Goal: Information Seeking & Learning: Learn about a topic

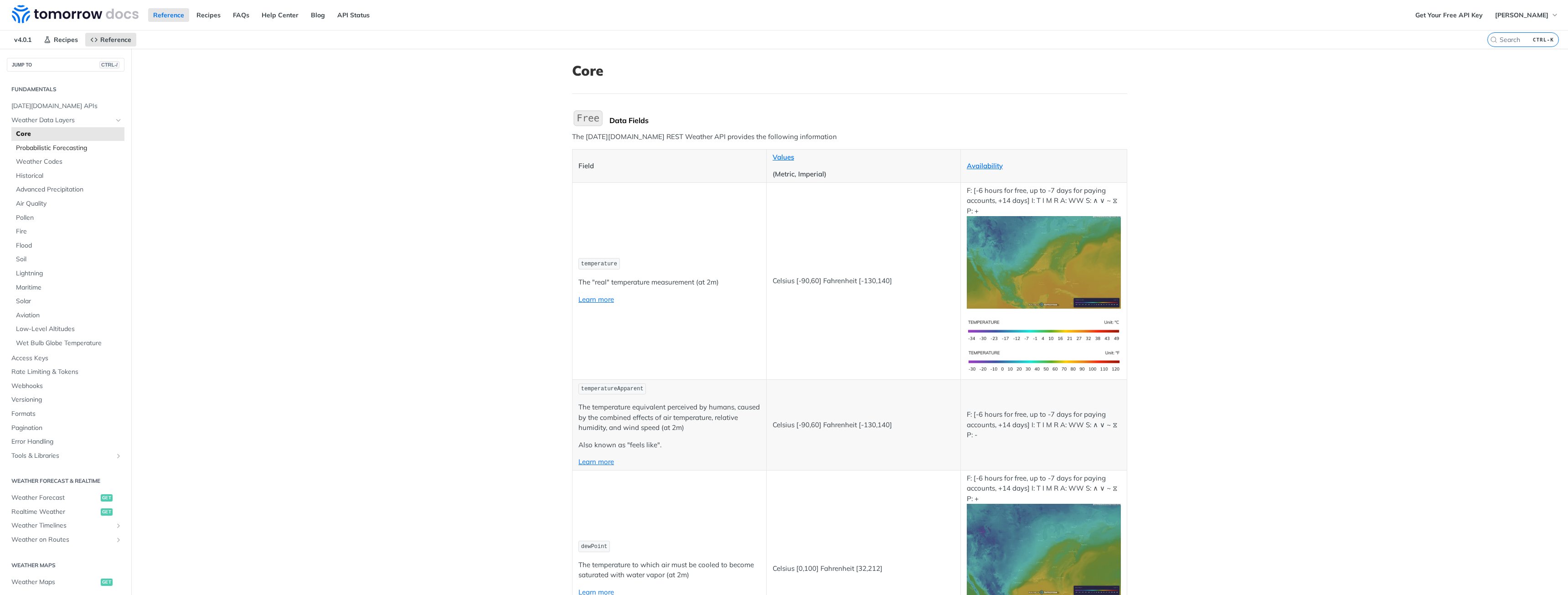
click at [80, 148] on span "Probabilistic Forecasting" at bounding box center [69, 148] width 106 height 9
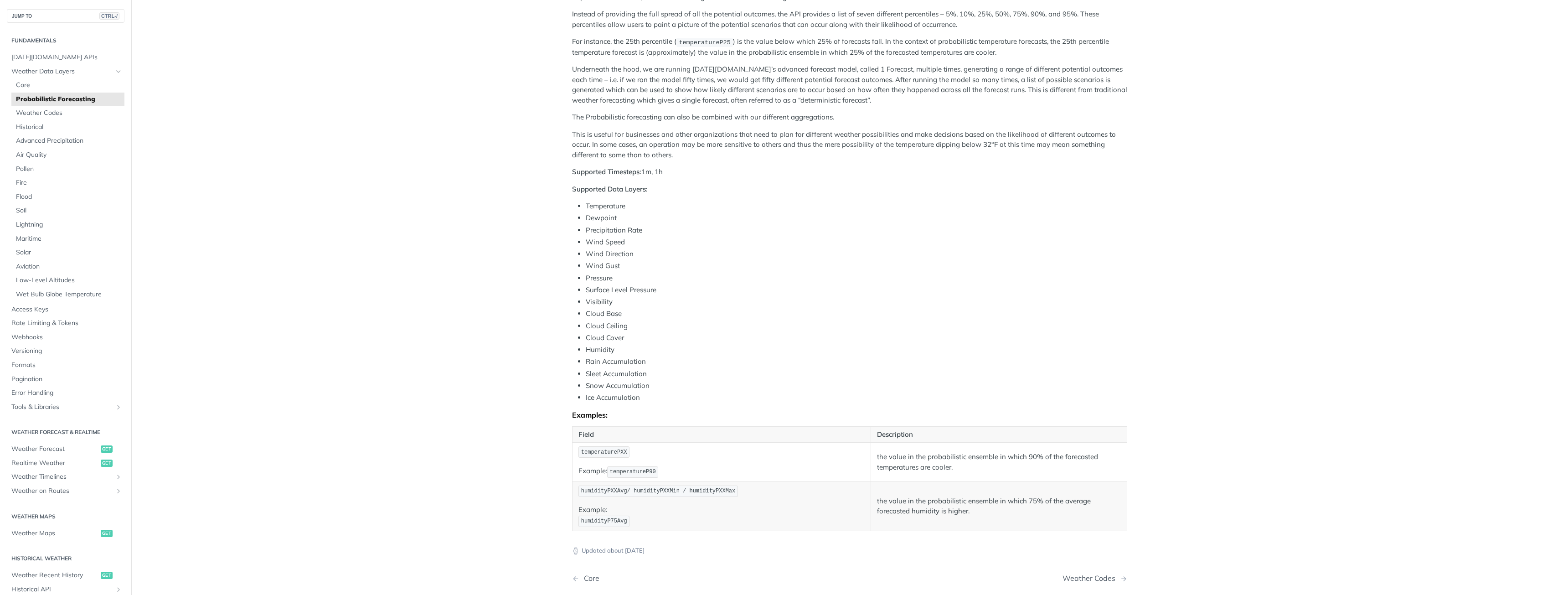
scroll to position [183, 0]
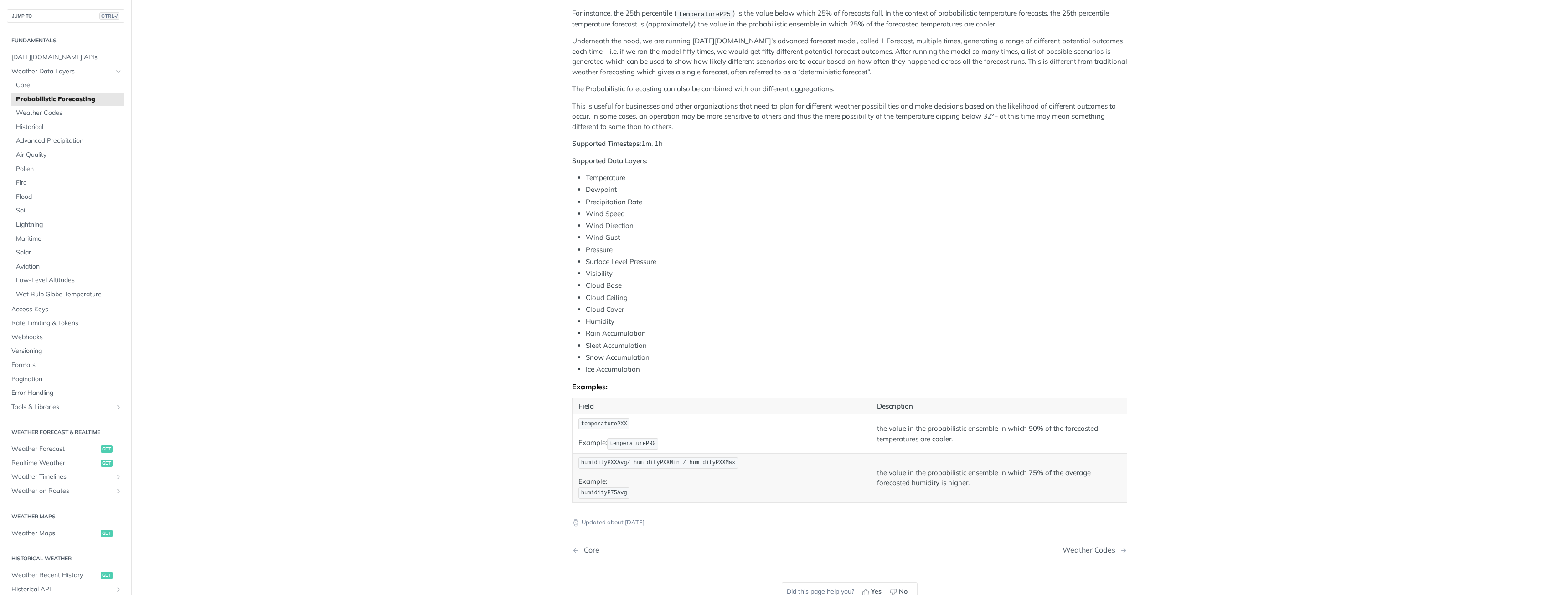
click at [625, 159] on strong "Supported Data Layers:" at bounding box center [610, 161] width 75 height 9
drag, startPoint x: 573, startPoint y: 146, endPoint x: 674, endPoint y: 150, distance: 101.1
click at [671, 150] on div "[DATE][DOMAIN_NAME] offers an API that predicts the weather using a special met…" at bounding box center [850, 214] width 555 height 577
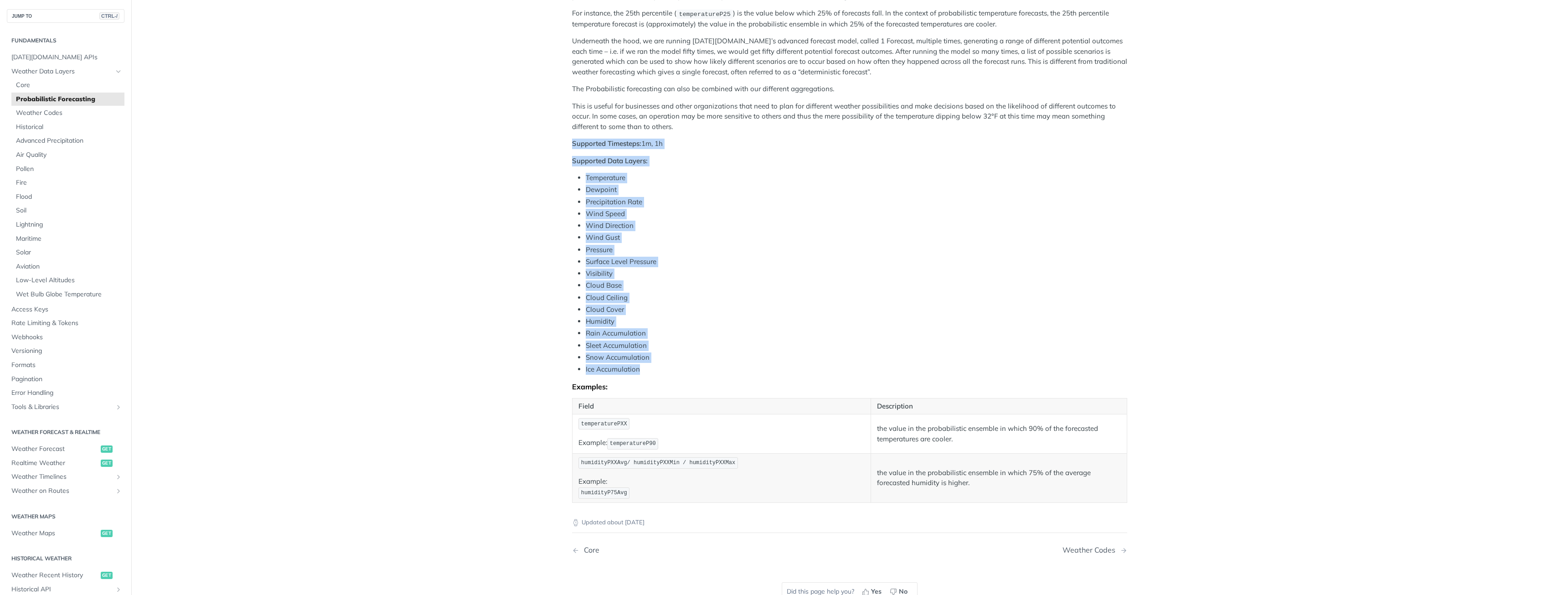
drag, startPoint x: 652, startPoint y: 373, endPoint x: 527, endPoint y: 147, distance: 258.3
click at [527, 147] on main "JUMP TO CTRL-/ Fundamentals [DATE][DOMAIN_NAME] APIs Weather Data Layers Core P…" at bounding box center [784, 250] width 1568 height 767
copy div "Supported Timesteps: 1m, 1h Supported Data Layers: Temperature Dewpoint Precipi…"
click at [491, 238] on main "JUMP TO CTRL-/ Fundamentals [DATE][DOMAIN_NAME] APIs Weather Data Layers Core P…" at bounding box center [784, 250] width 1568 height 767
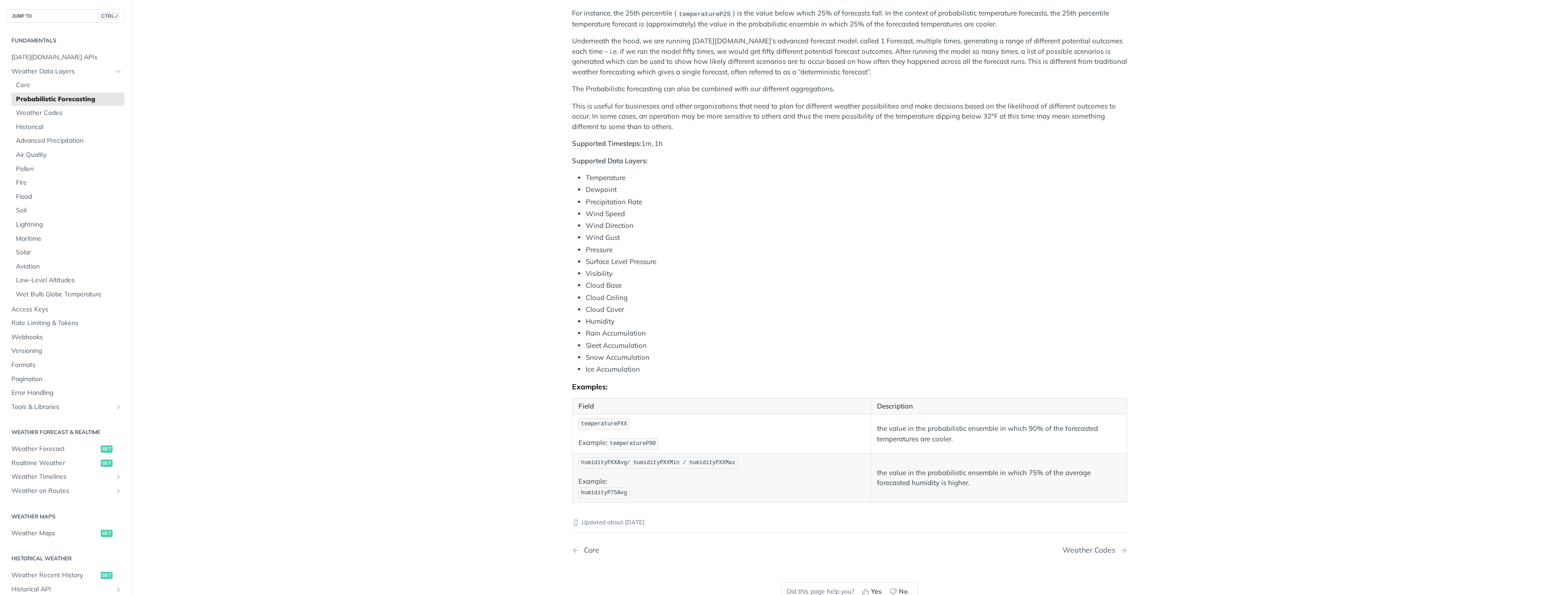
drag, startPoint x: 250, startPoint y: 267, endPoint x: 267, endPoint y: 290, distance: 28.6
click at [250, 267] on main "JUMP TO CTRL-/ Fundamentals [DATE][DOMAIN_NAME] APIs Weather Data Layers Core P…" at bounding box center [784, 250] width 1568 height 767
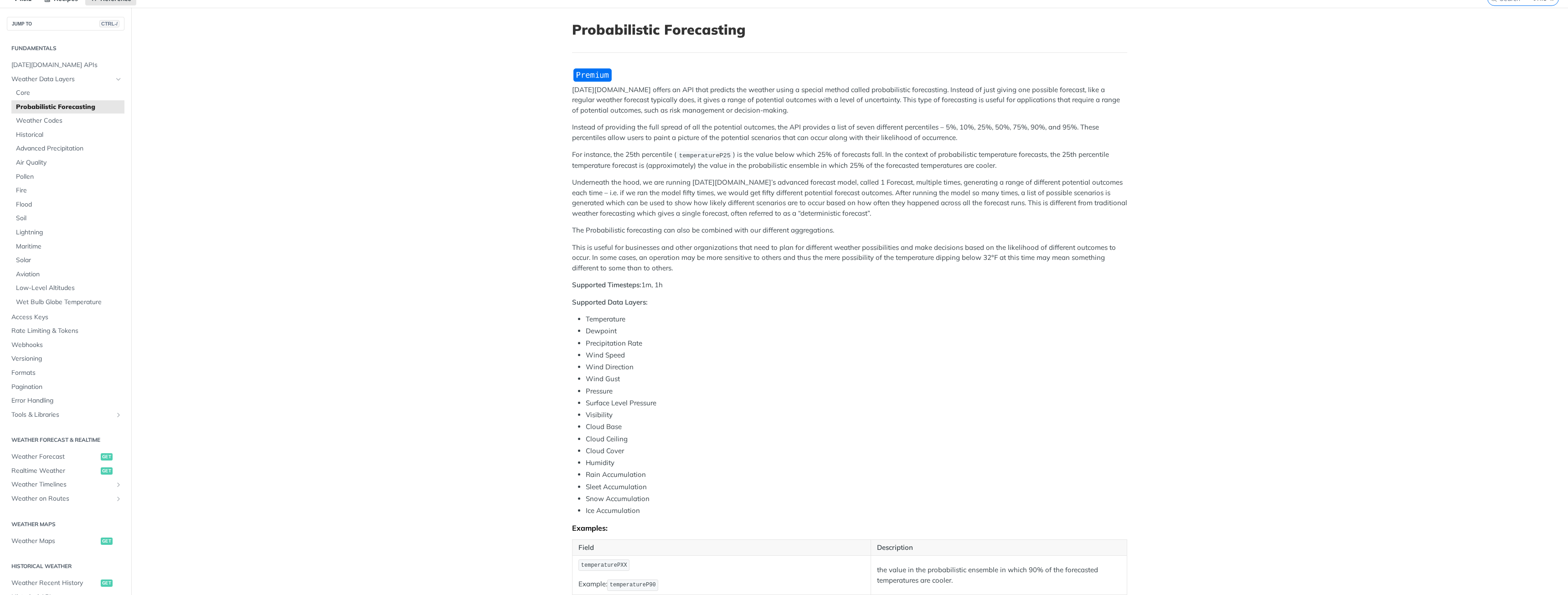
scroll to position [0, 0]
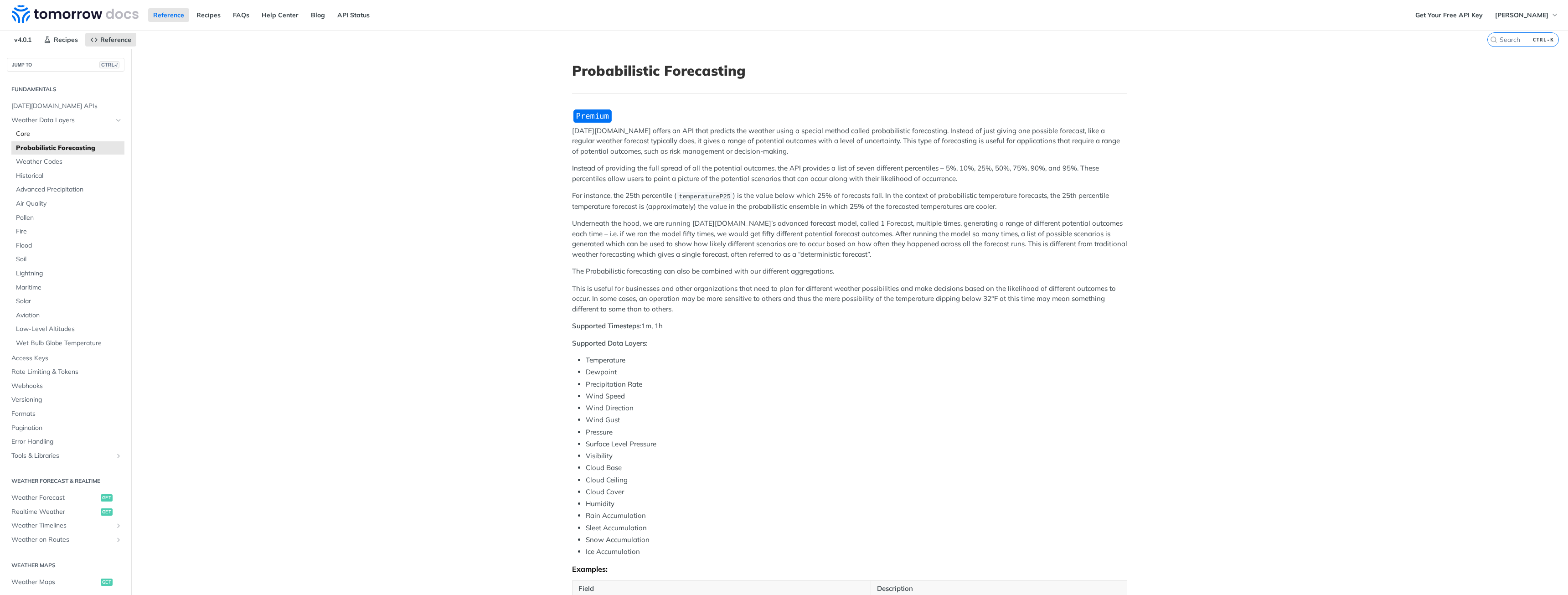
click at [46, 135] on span "Core" at bounding box center [69, 134] width 106 height 9
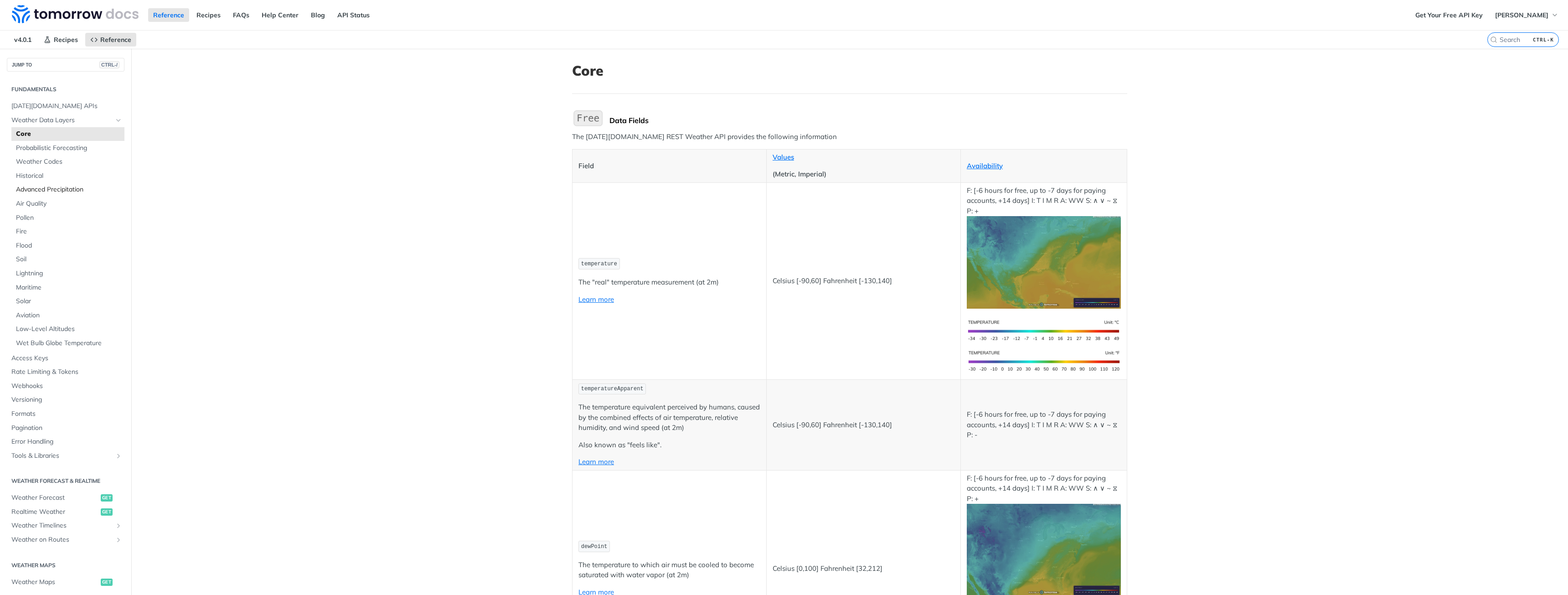
click at [77, 189] on span "Advanced Precipitation" at bounding box center [69, 189] width 106 height 9
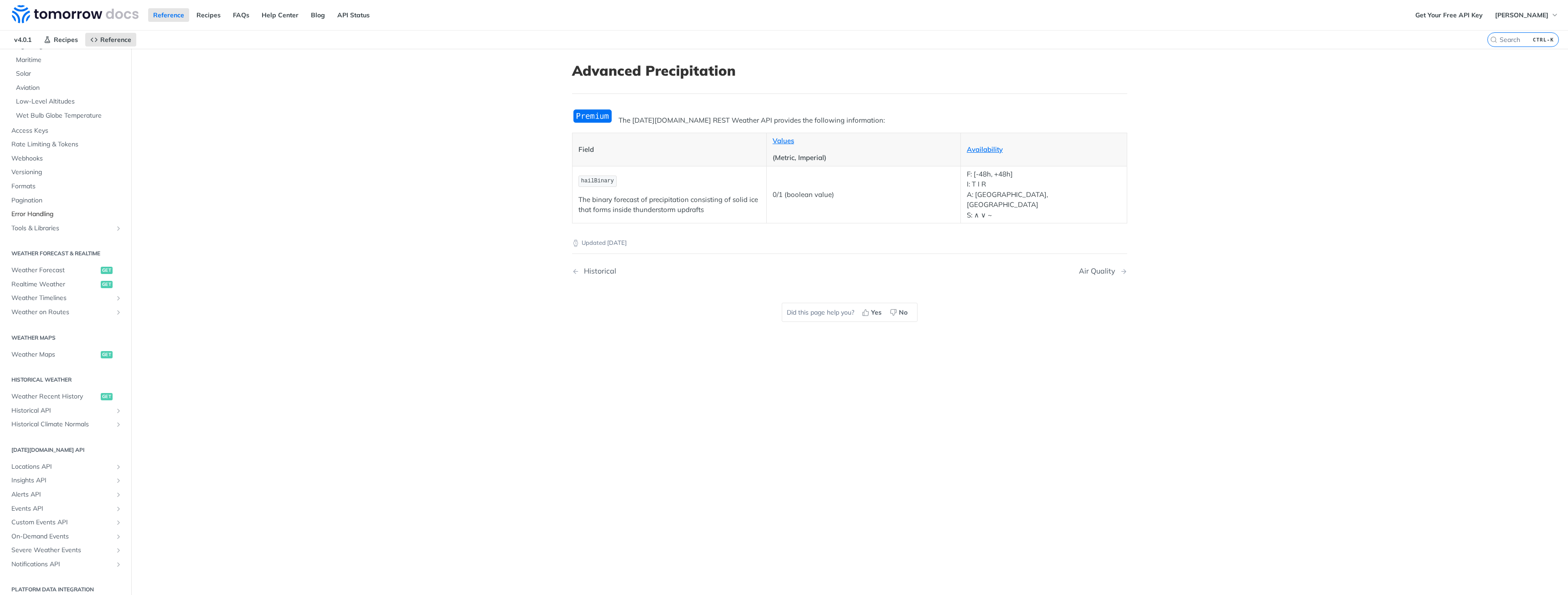
scroll to position [228, 0]
click at [47, 270] on span "Weather Forecast" at bounding box center [55, 270] width 87 height 9
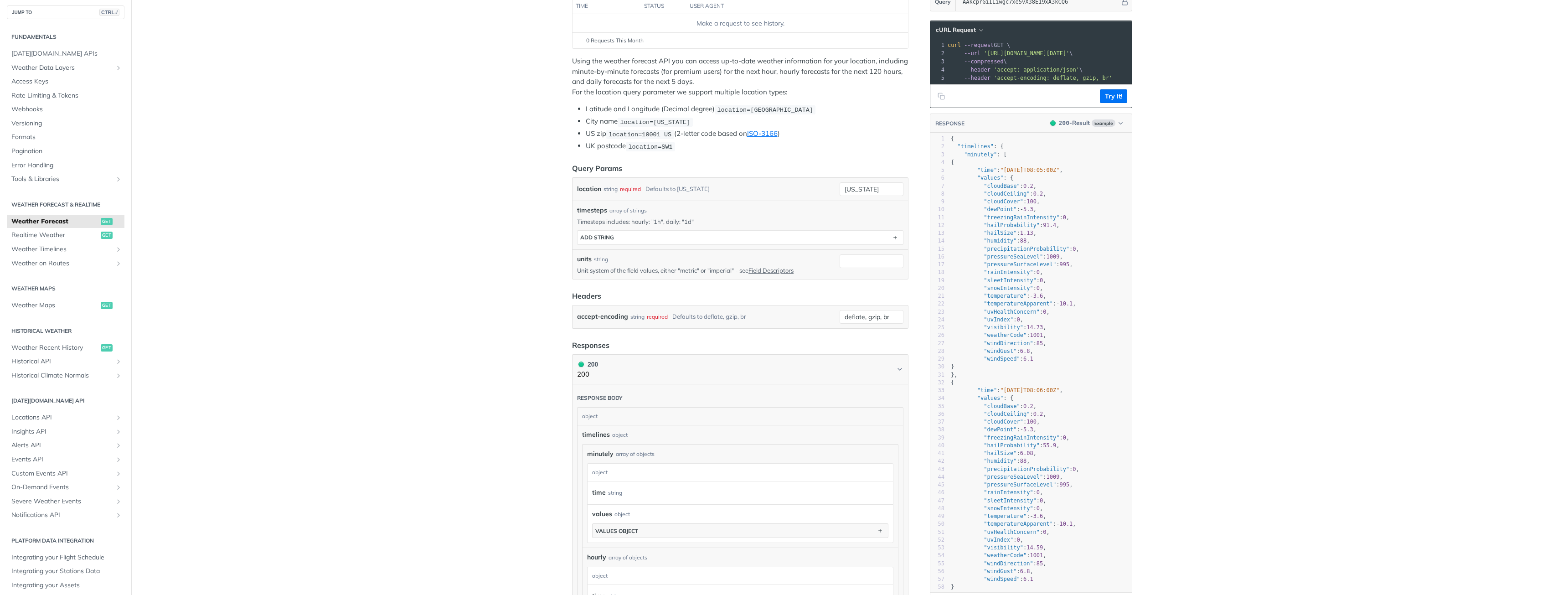
scroll to position [137, 0]
click at [996, 290] on span ""snowIntensity"" at bounding box center [1008, 287] width 49 height 6
type textarea "snowIntensity"
click at [996, 290] on span ""snowIntensity"" at bounding box center [1008, 287] width 49 height 6
click at [997, 283] on span ""sleetIntensity"" at bounding box center [1010, 279] width 53 height 6
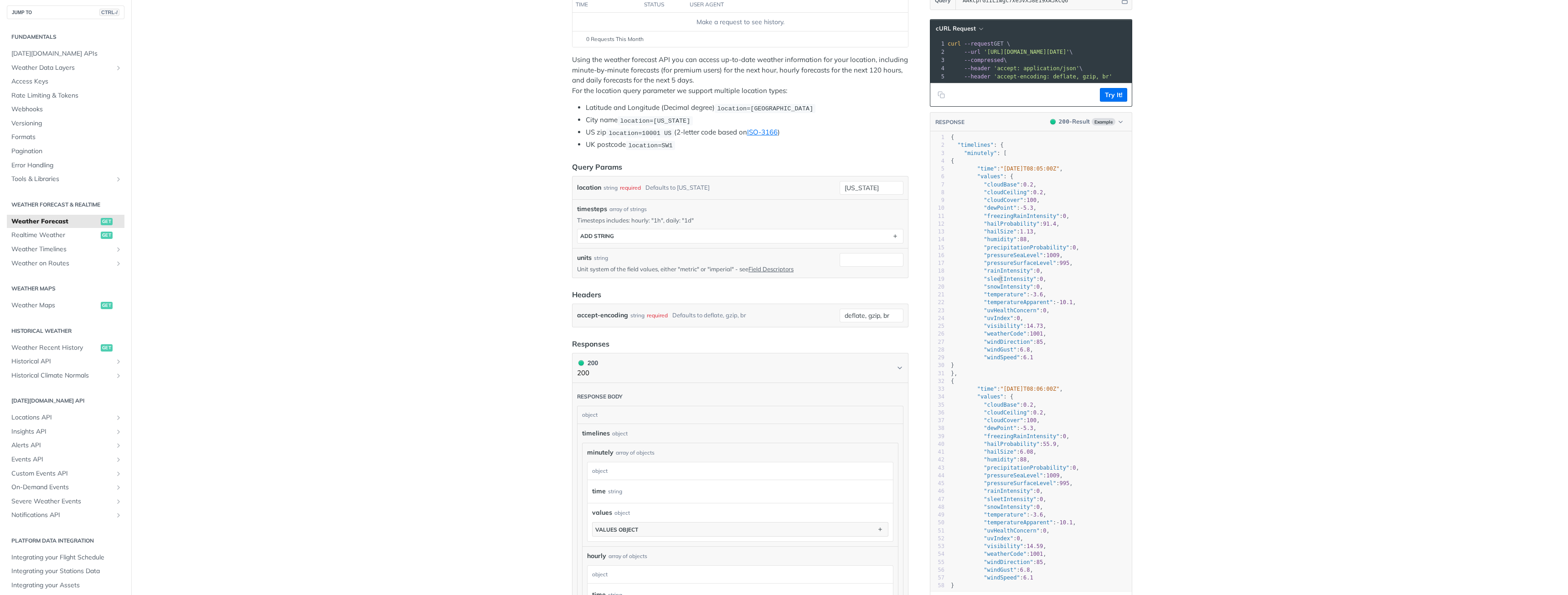
type textarea "sleetIntensity"
click at [997, 283] on span ""sleetIntensity"" at bounding box center [1010, 279] width 53 height 6
click at [996, 274] on span ""rainIntensity"" at bounding box center [1008, 271] width 49 height 6
click at [1004, 290] on span ""snowIntensity"" at bounding box center [1008, 287] width 49 height 6
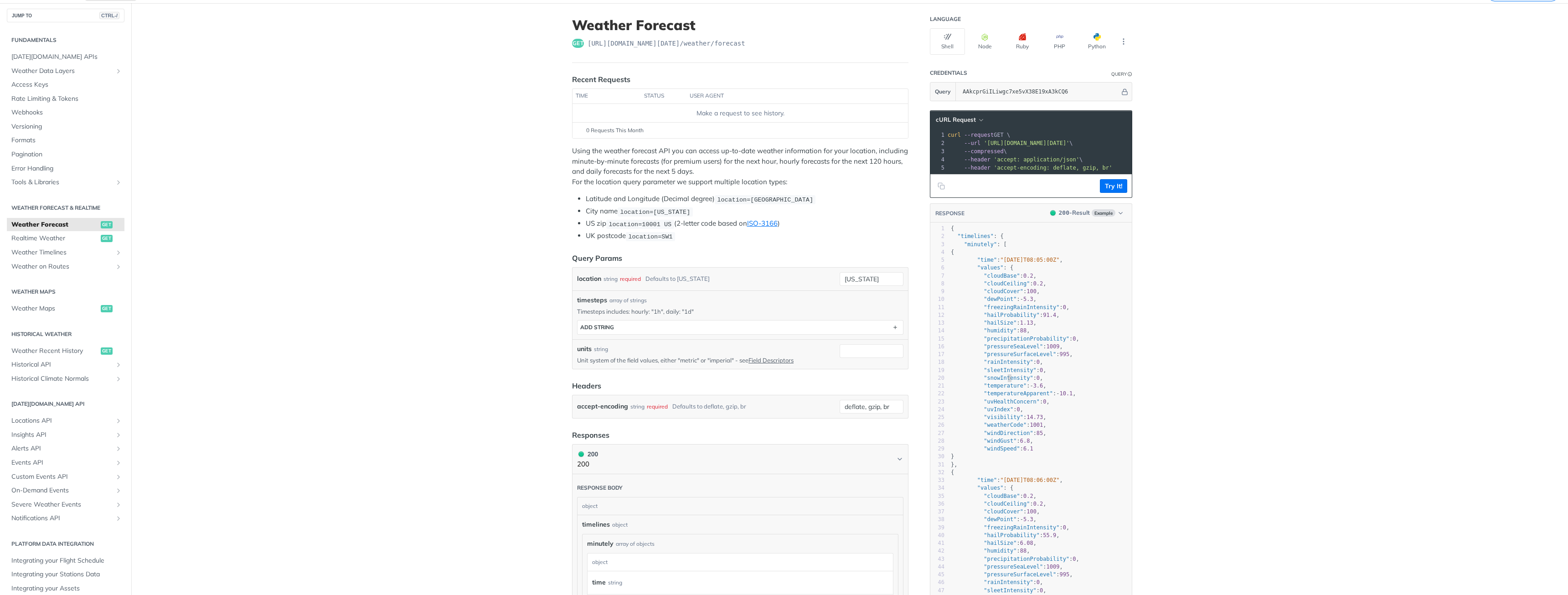
scroll to position [91, 0]
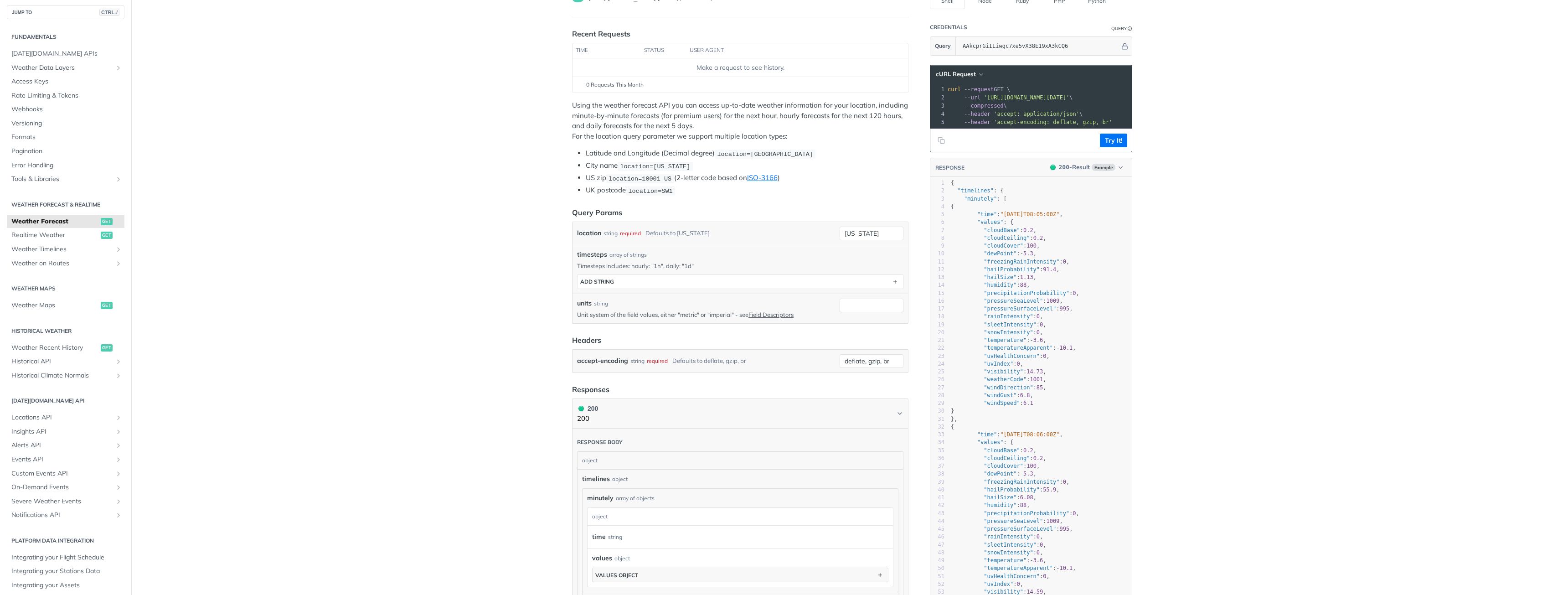
click at [309, 303] on main "JUMP TO CTRL-/ Fundamentals [DATE][DOMAIN_NAME] APIs Weather Data Layers Core P…" at bounding box center [784, 522] width 1568 height 1129
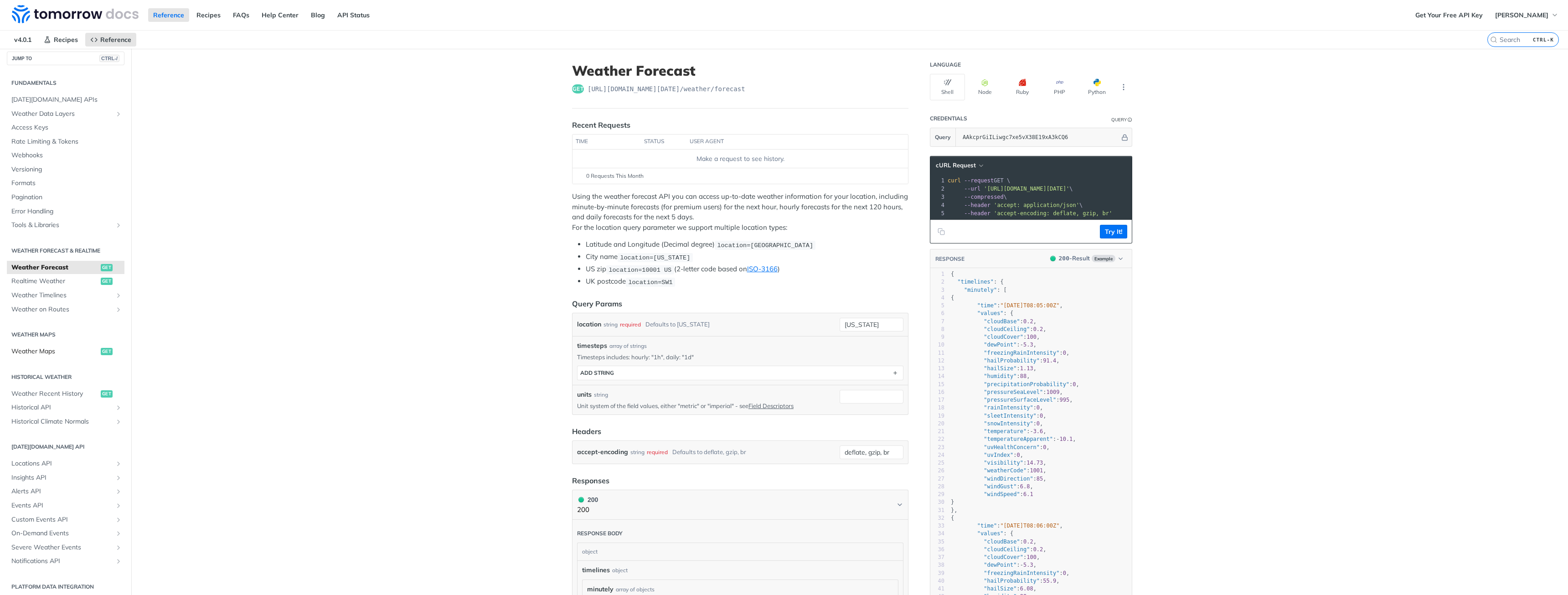
scroll to position [11, 0]
click at [115, 459] on icon "Show subpages for Locations API" at bounding box center [119, 459] width 7 height 7
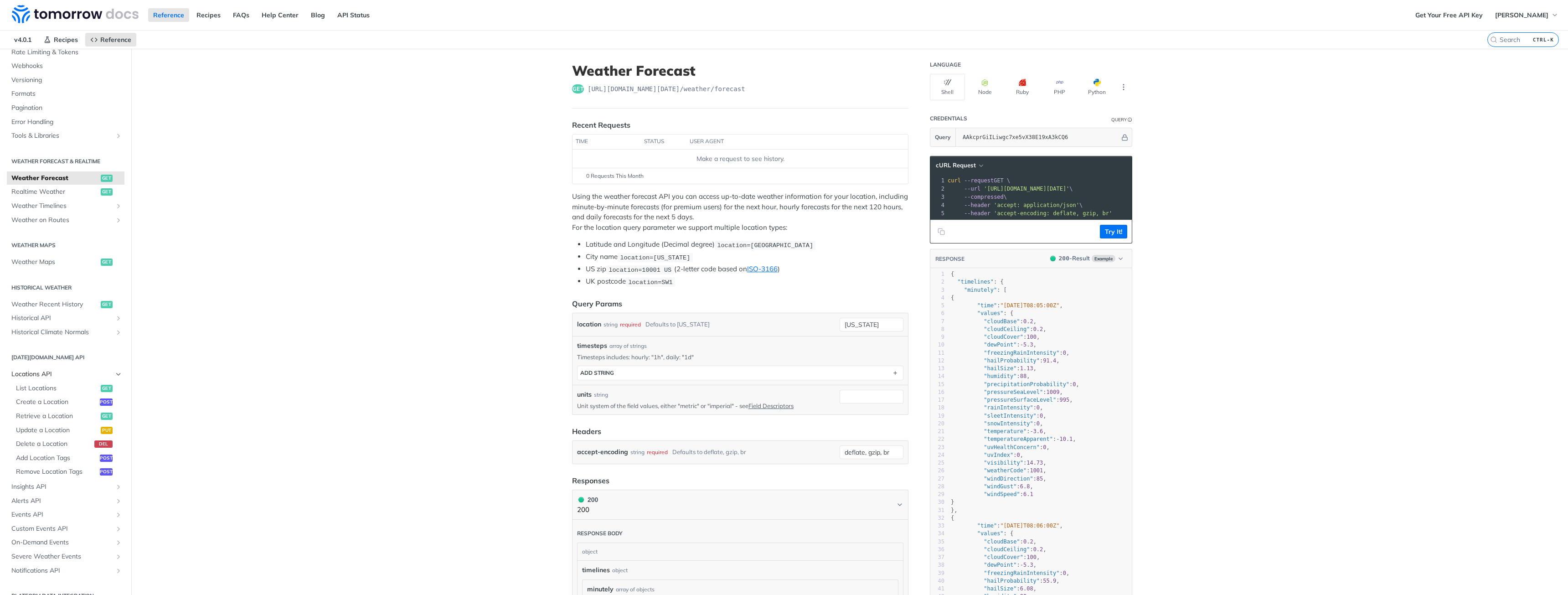
scroll to position [110, 0]
click at [115, 500] on icon "Show subpages for Events API" at bounding box center [119, 501] width 7 height 7
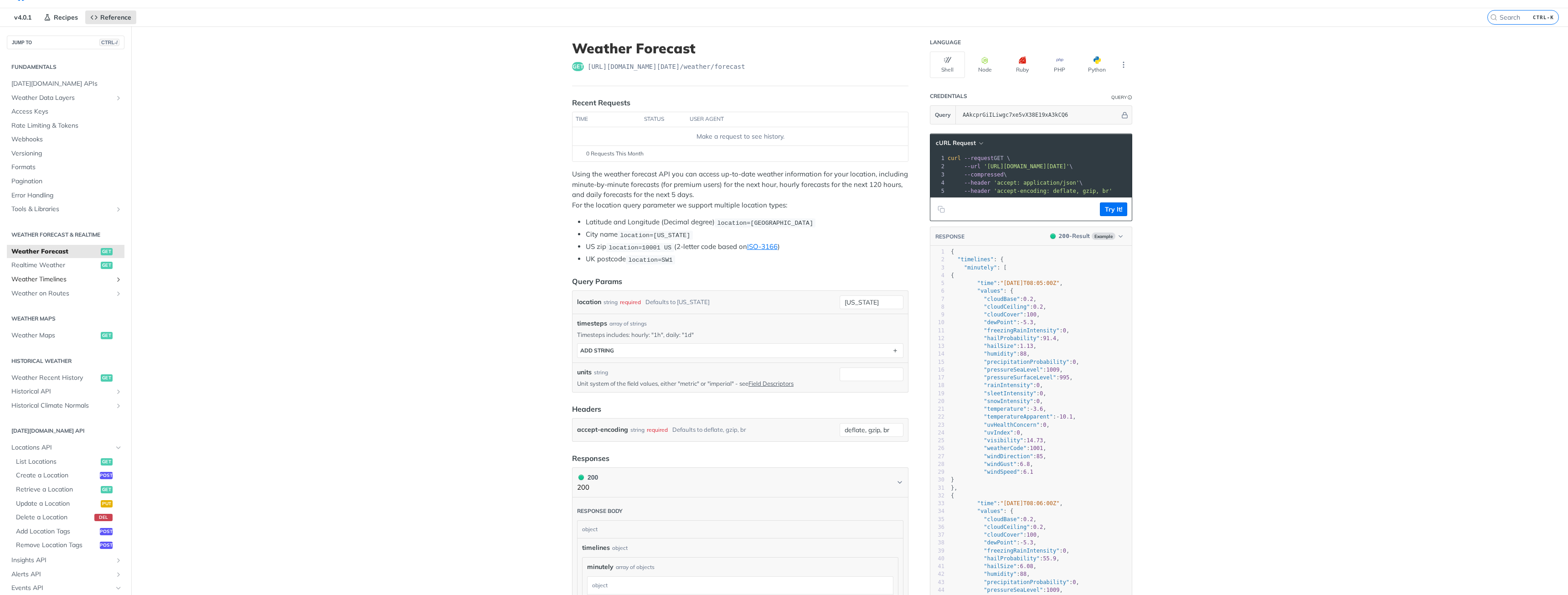
scroll to position [0, 0]
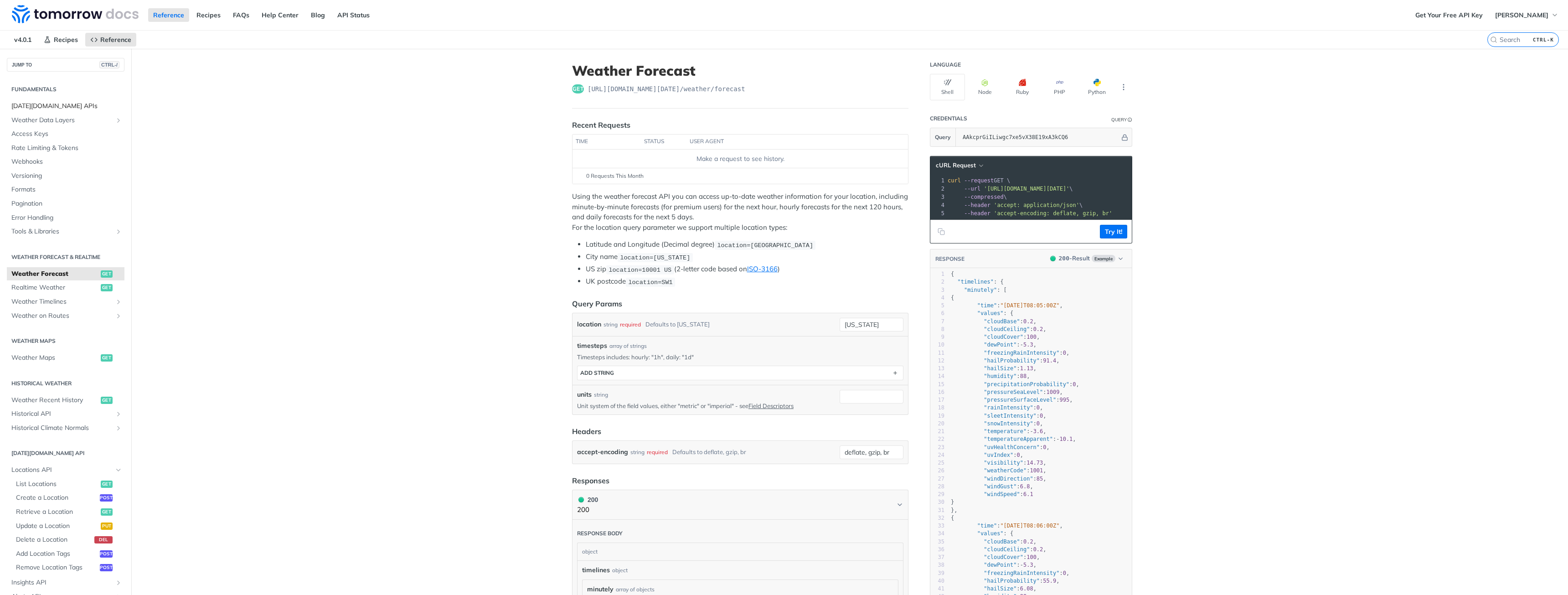
click at [55, 102] on span "[DATE][DOMAIN_NAME] APIs" at bounding box center [67, 106] width 111 height 9
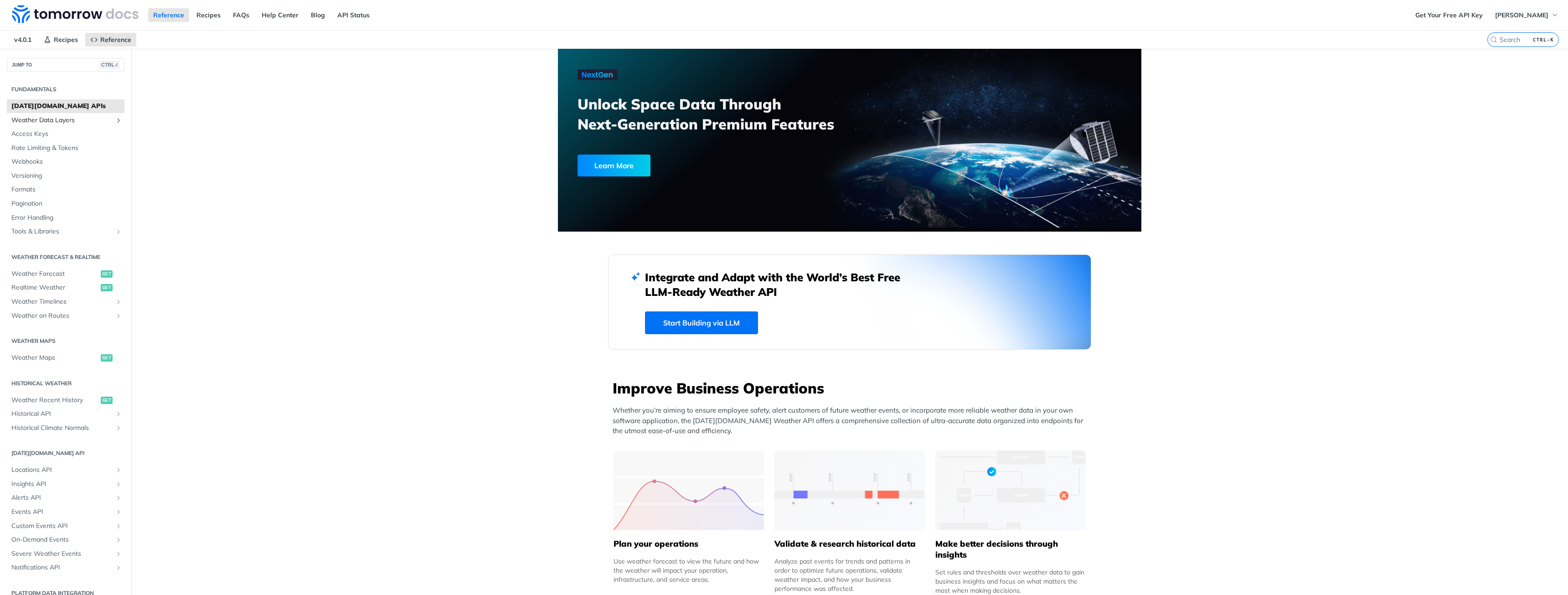
click at [63, 117] on span "Weather Data Layers" at bounding box center [62, 120] width 101 height 9
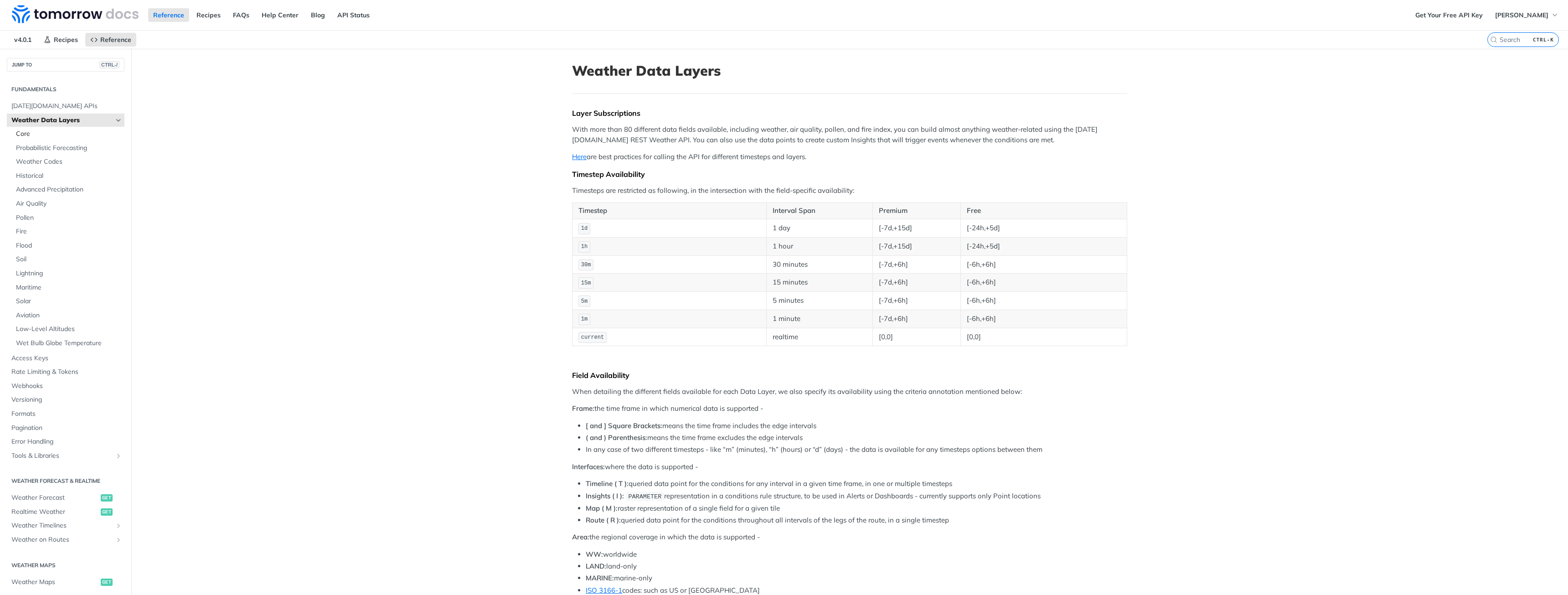
click at [32, 136] on span "Core" at bounding box center [69, 134] width 106 height 9
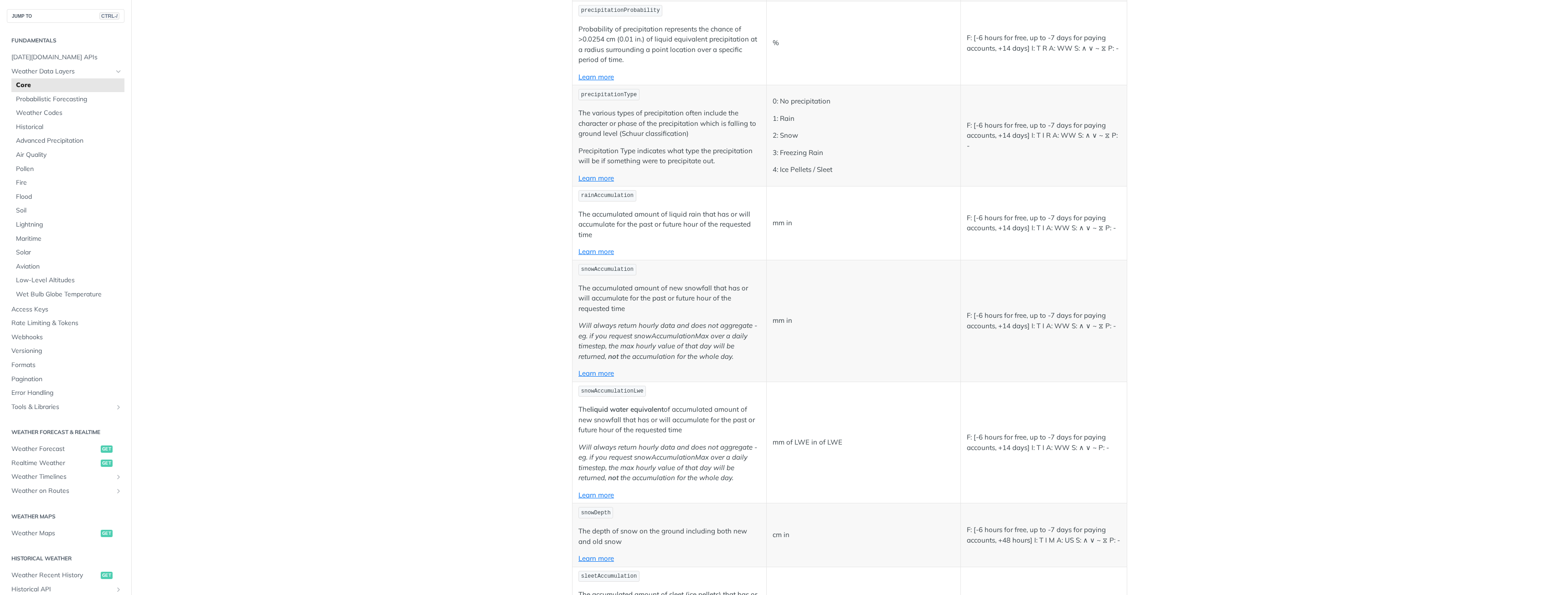
scroll to position [2234, 0]
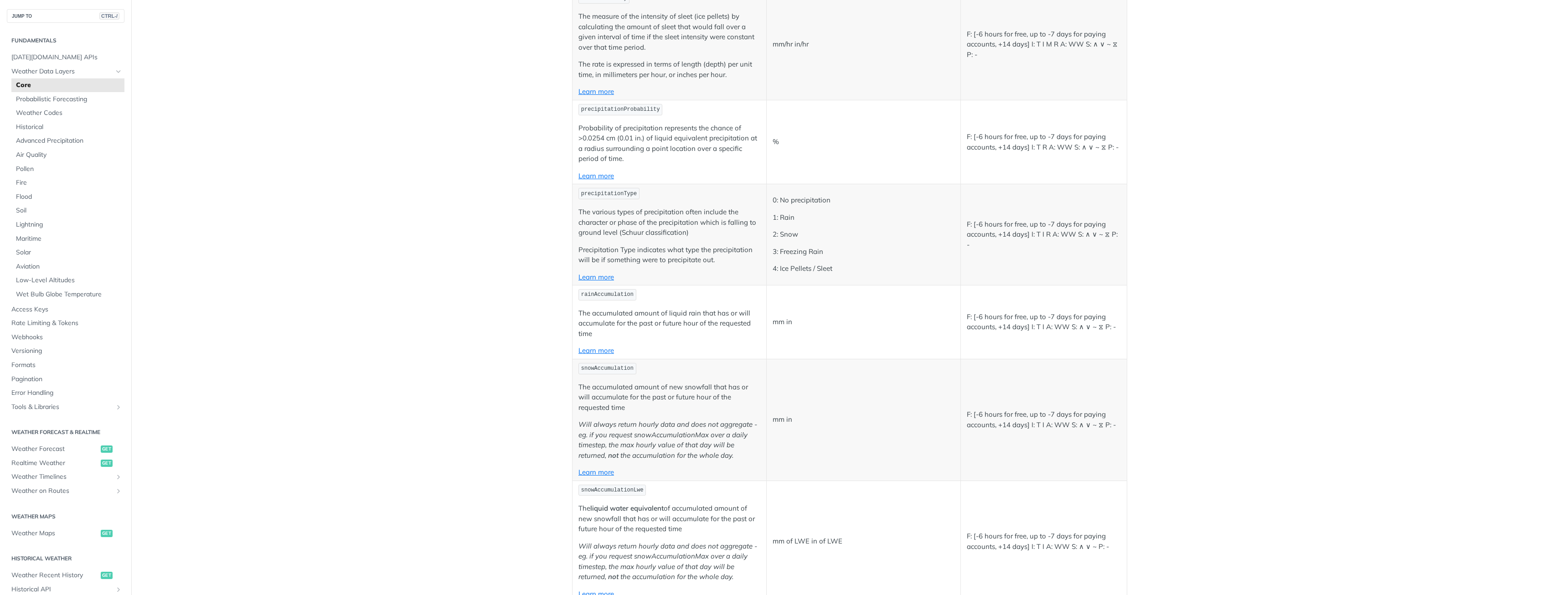
click at [368, 355] on main "JUMP TO CTRL-/ Fundamentals [DATE][DOMAIN_NAME] APIs Weather Data Layers Core P…" at bounding box center [784, 400] width 1568 height 5172
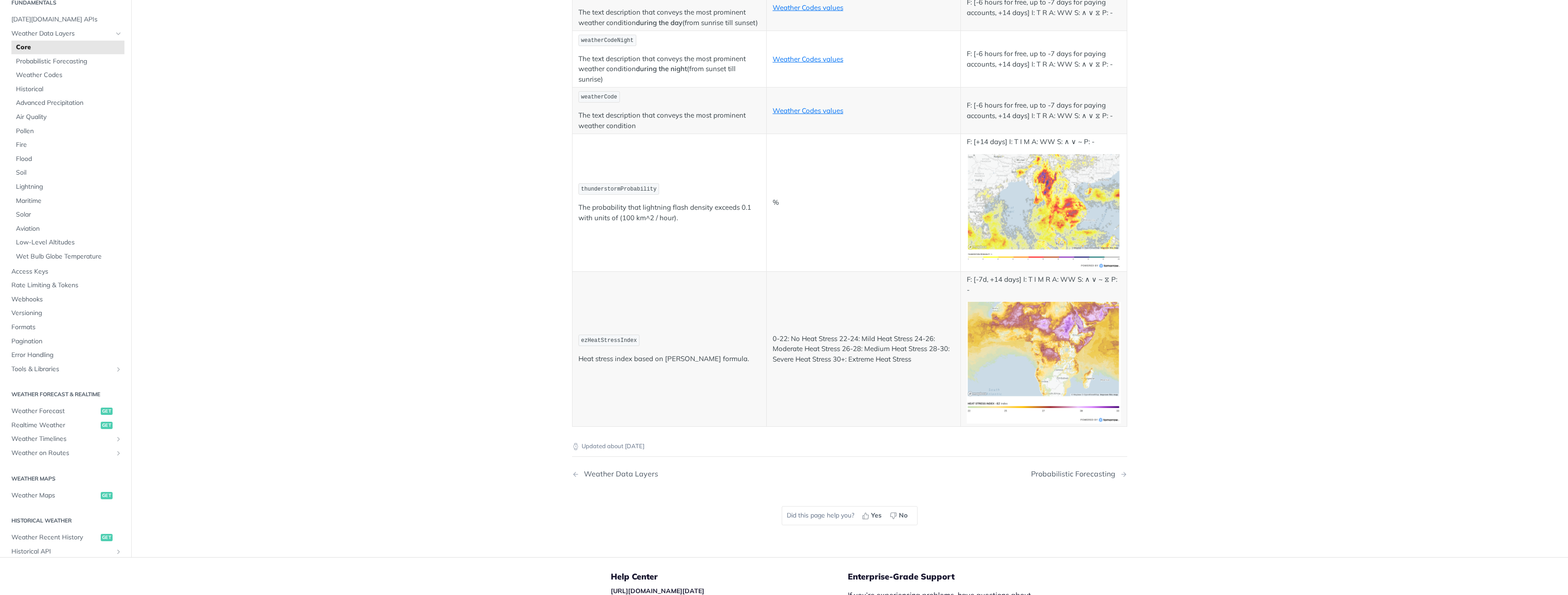
scroll to position [4506, 0]
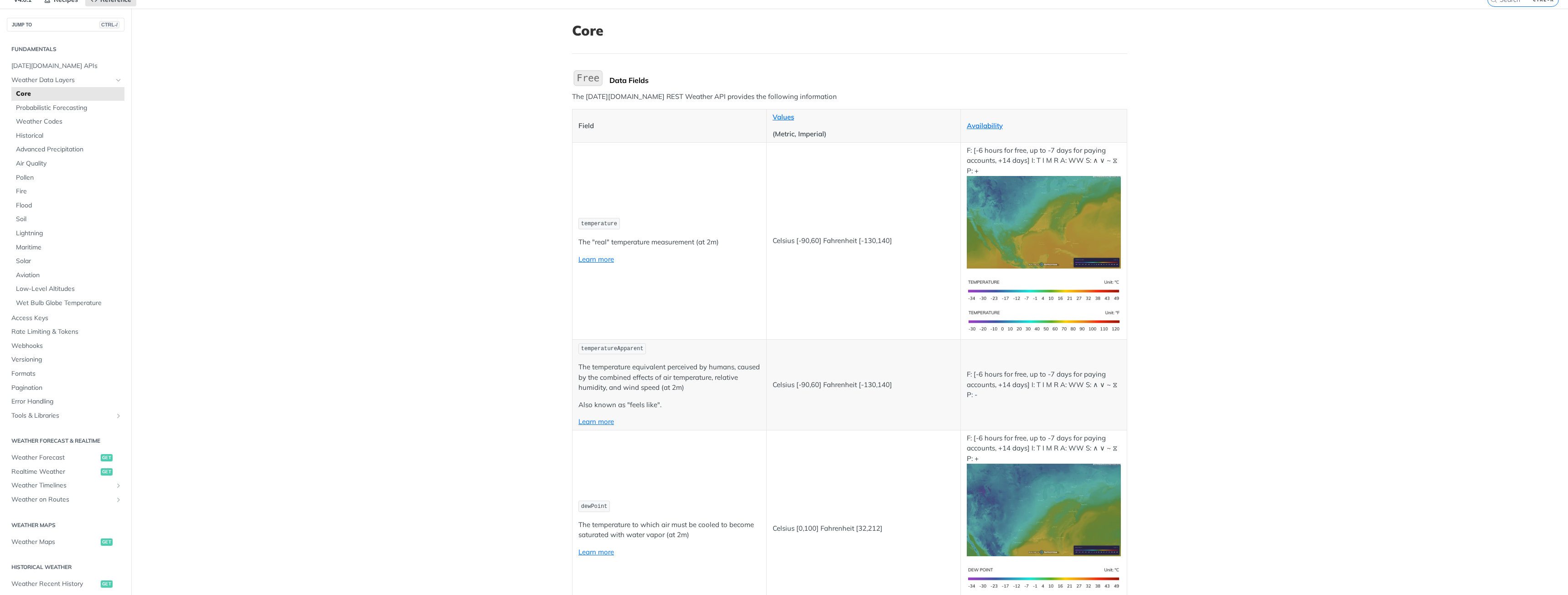
scroll to position [0, 0]
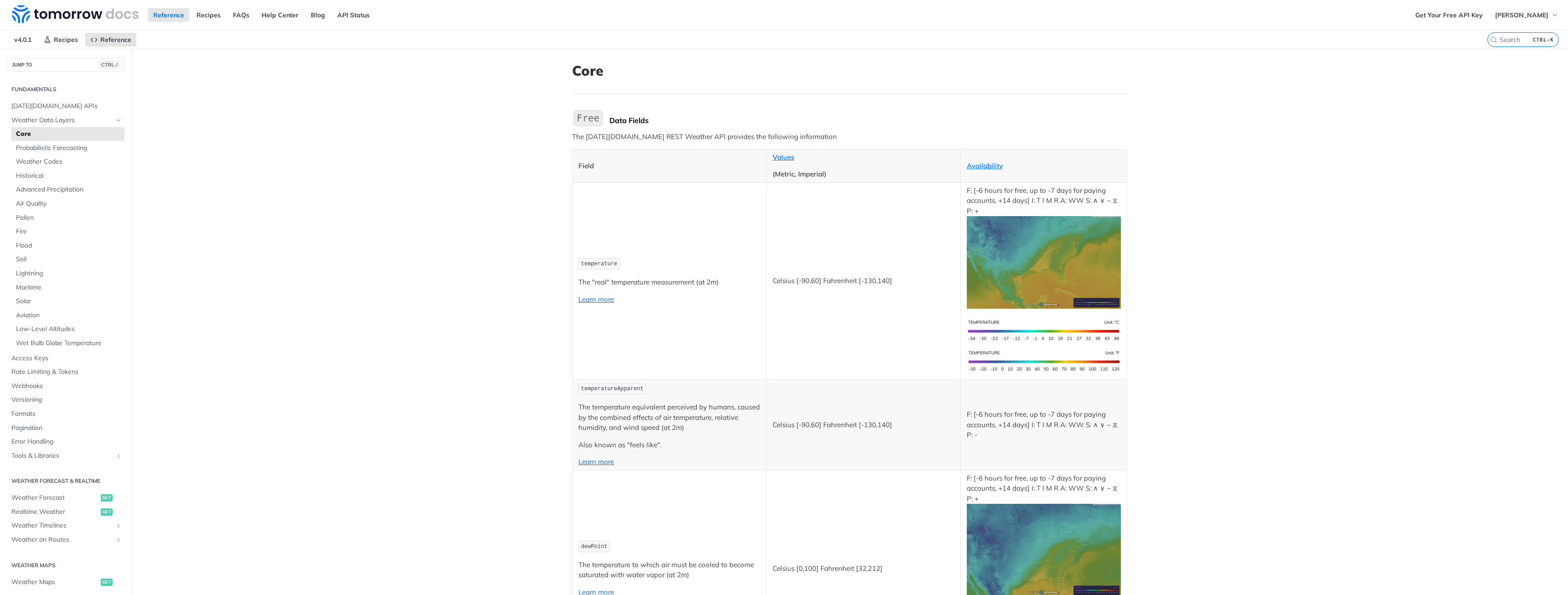
click at [618, 139] on p "The [DATE][DOMAIN_NAME] REST Weather API provides the following information" at bounding box center [850, 136] width 555 height 10
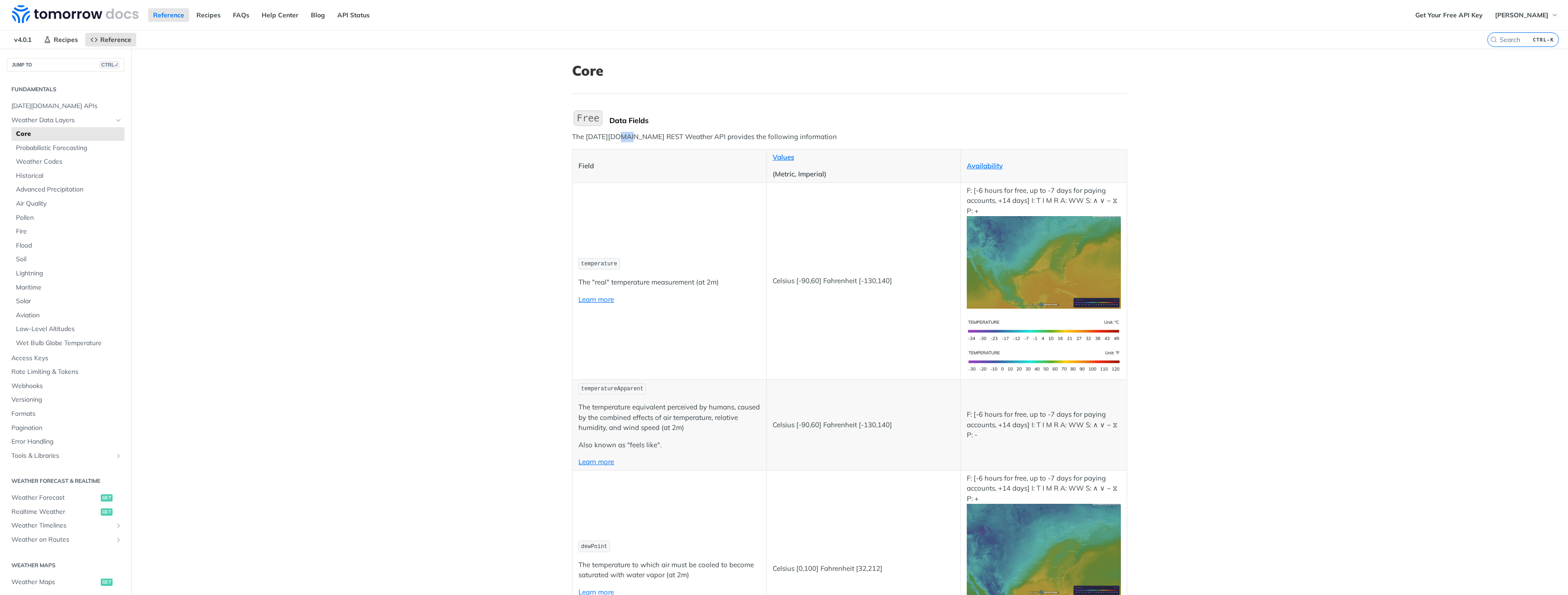
click at [618, 139] on p "The [DATE][DOMAIN_NAME] REST Weather API provides the following information" at bounding box center [850, 136] width 555 height 10
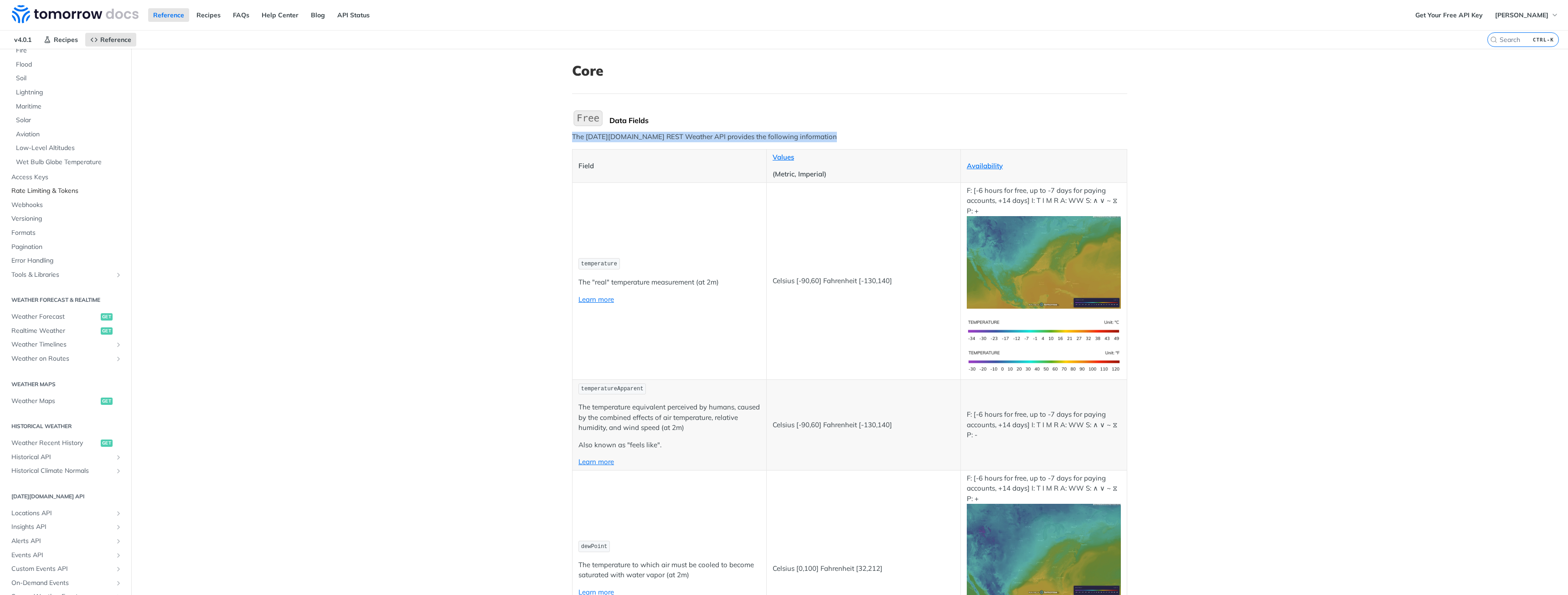
scroll to position [183, 0]
click at [39, 314] on span "Weather Forecast" at bounding box center [55, 315] width 87 height 9
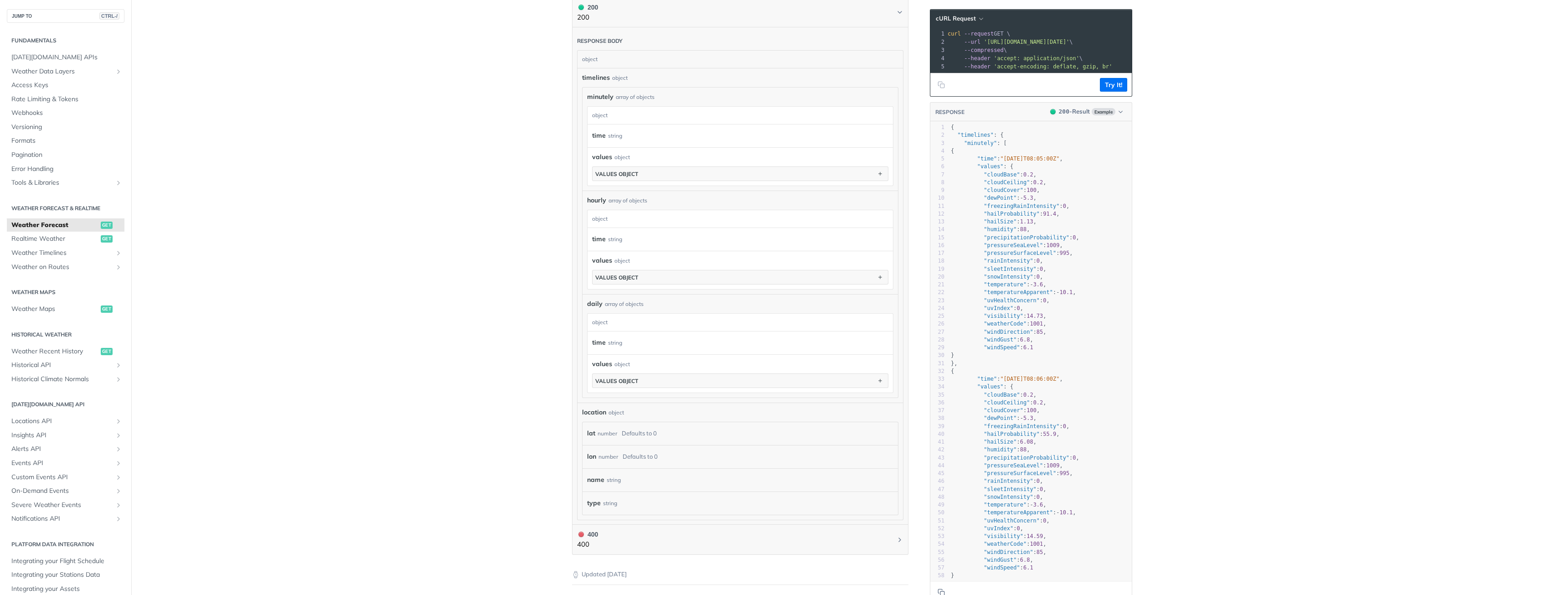
scroll to position [473, 0]
click at [877, 400] on icon "button" at bounding box center [880, 401] width 10 height 10
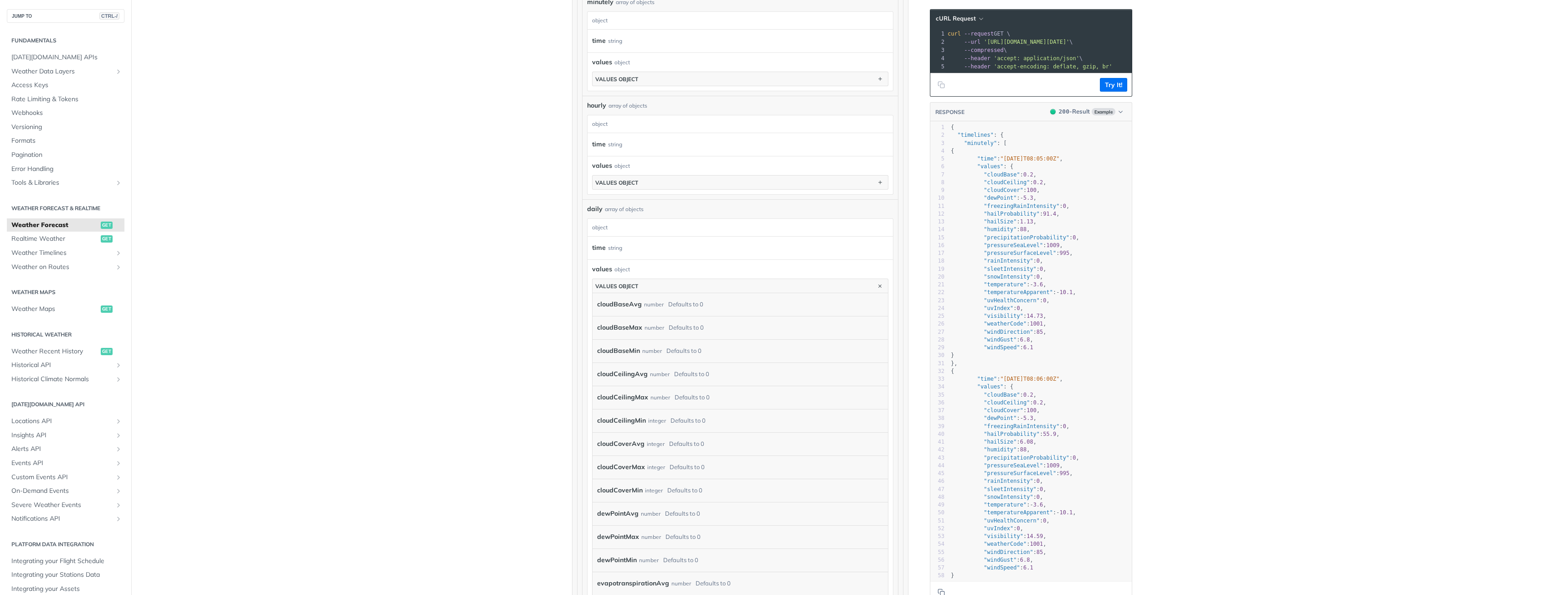
scroll to position [0, 0]
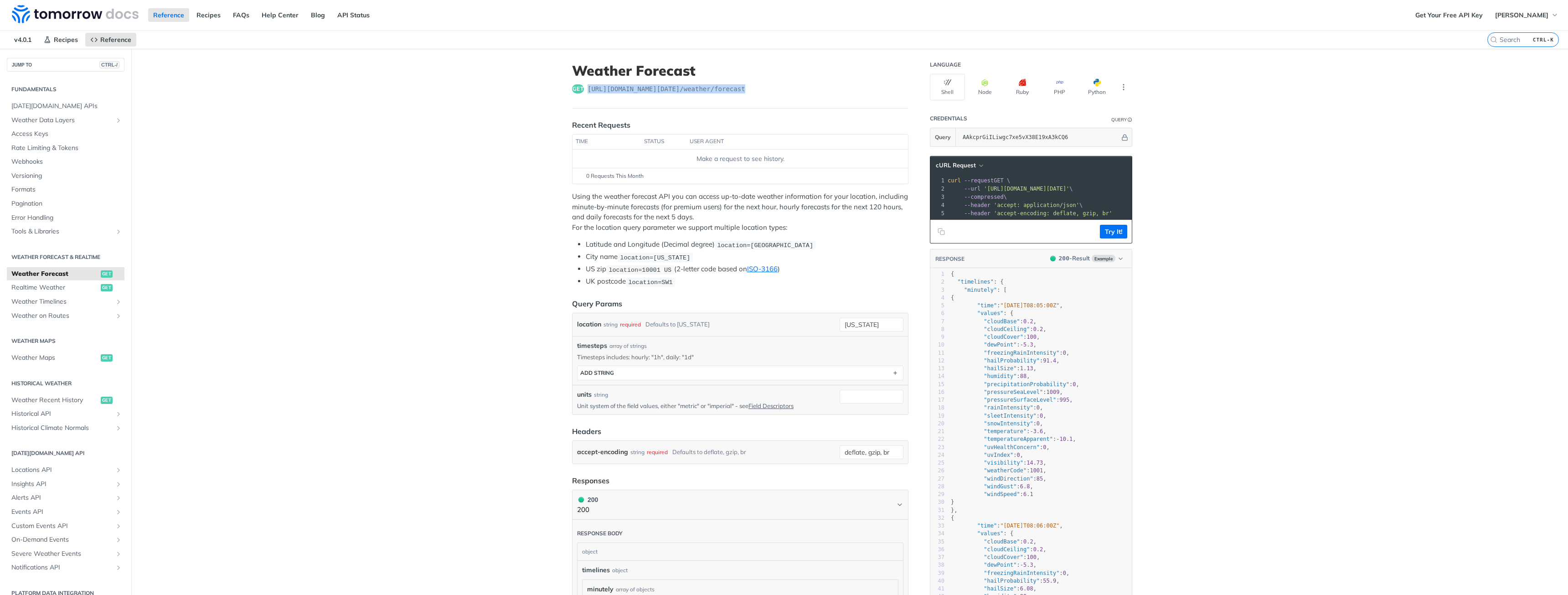
drag, startPoint x: 744, startPoint y: 89, endPoint x: 581, endPoint y: 94, distance: 163.1
click at [581, 94] on div "get [URL][DOMAIN_NAME][DATE] /weather/forecast" at bounding box center [740, 89] width 337 height 9
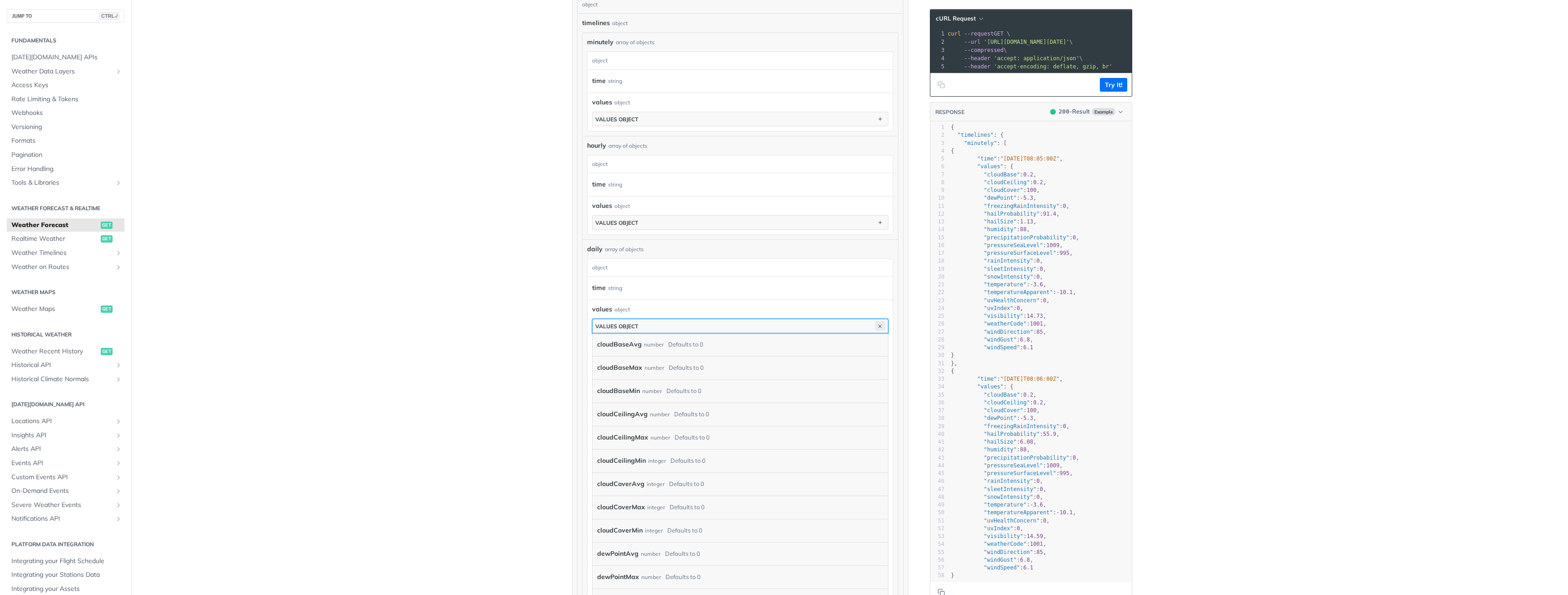
click at [877, 322] on icon "button" at bounding box center [880, 326] width 10 height 10
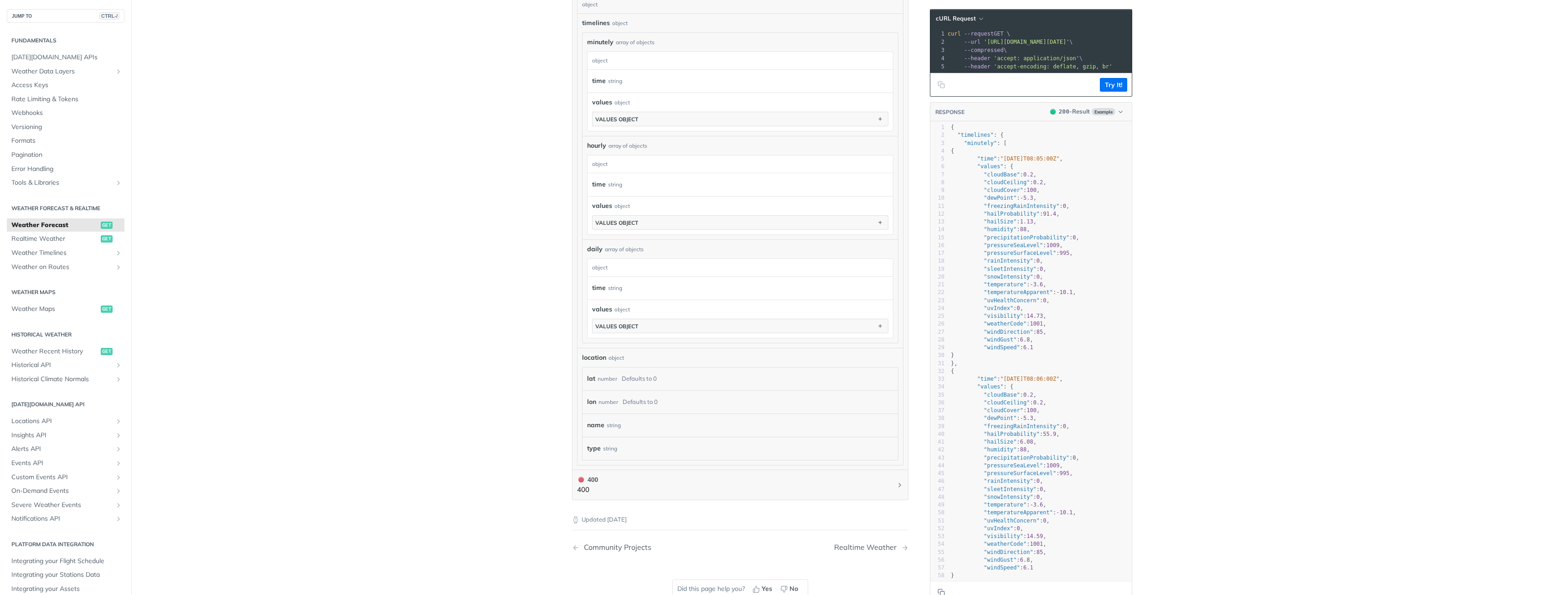
scroll to position [335, 0]
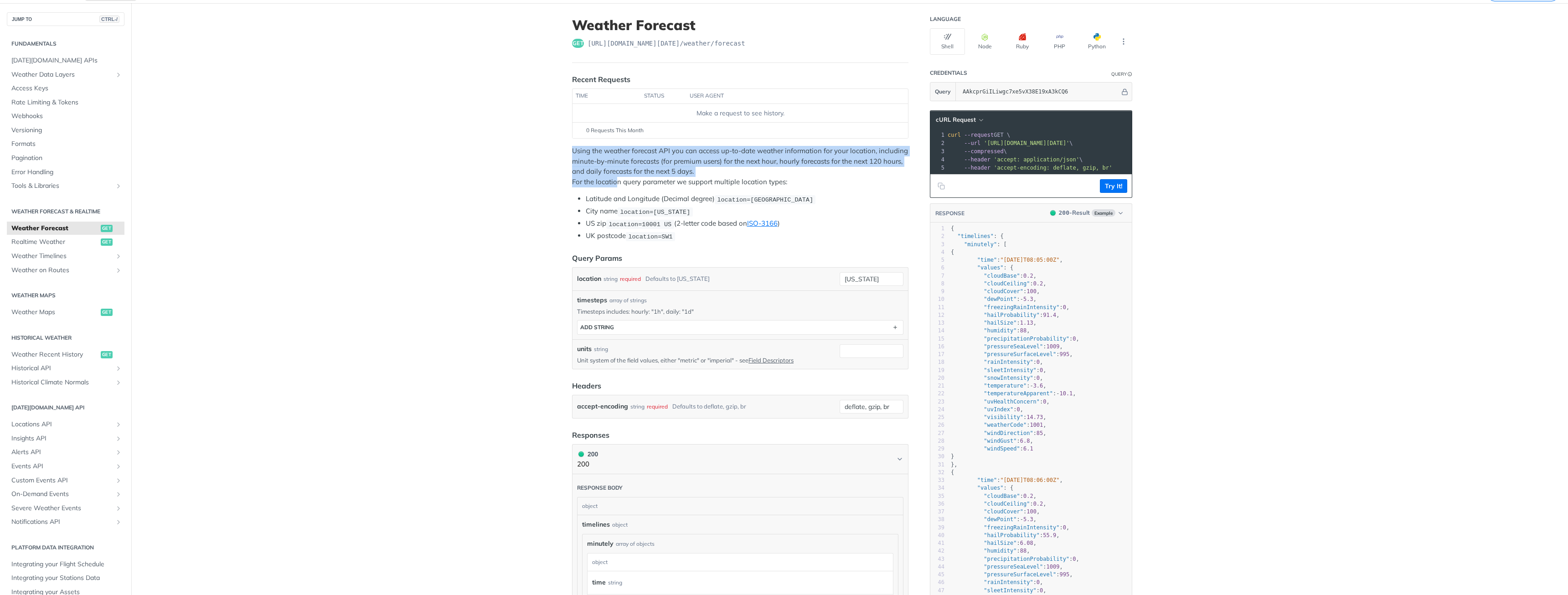
drag, startPoint x: 657, startPoint y: 175, endPoint x: 614, endPoint y: 177, distance: 43.0
click at [614, 177] on p "Using the weather forecast API you can access up-to-date weather information fo…" at bounding box center [740, 166] width 337 height 41
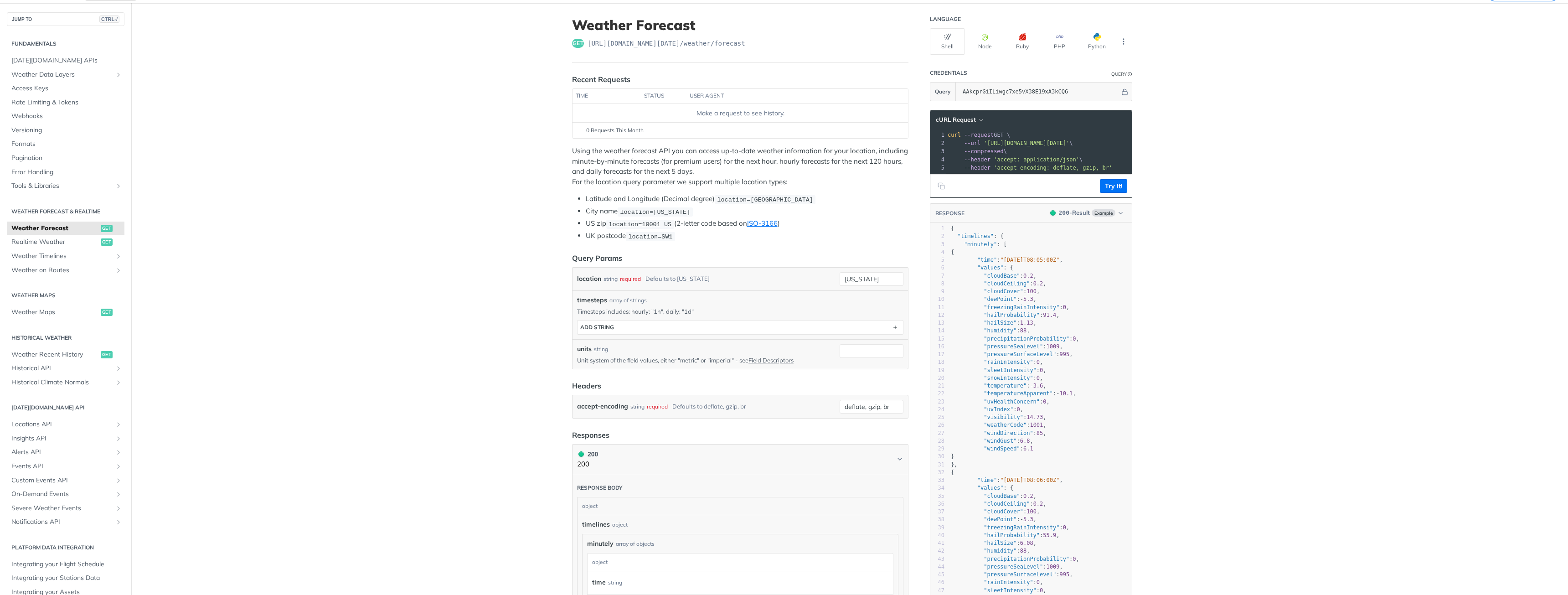
click at [622, 173] on p "Using the weather forecast API you can access up-to-date weather information fo…" at bounding box center [740, 166] width 337 height 41
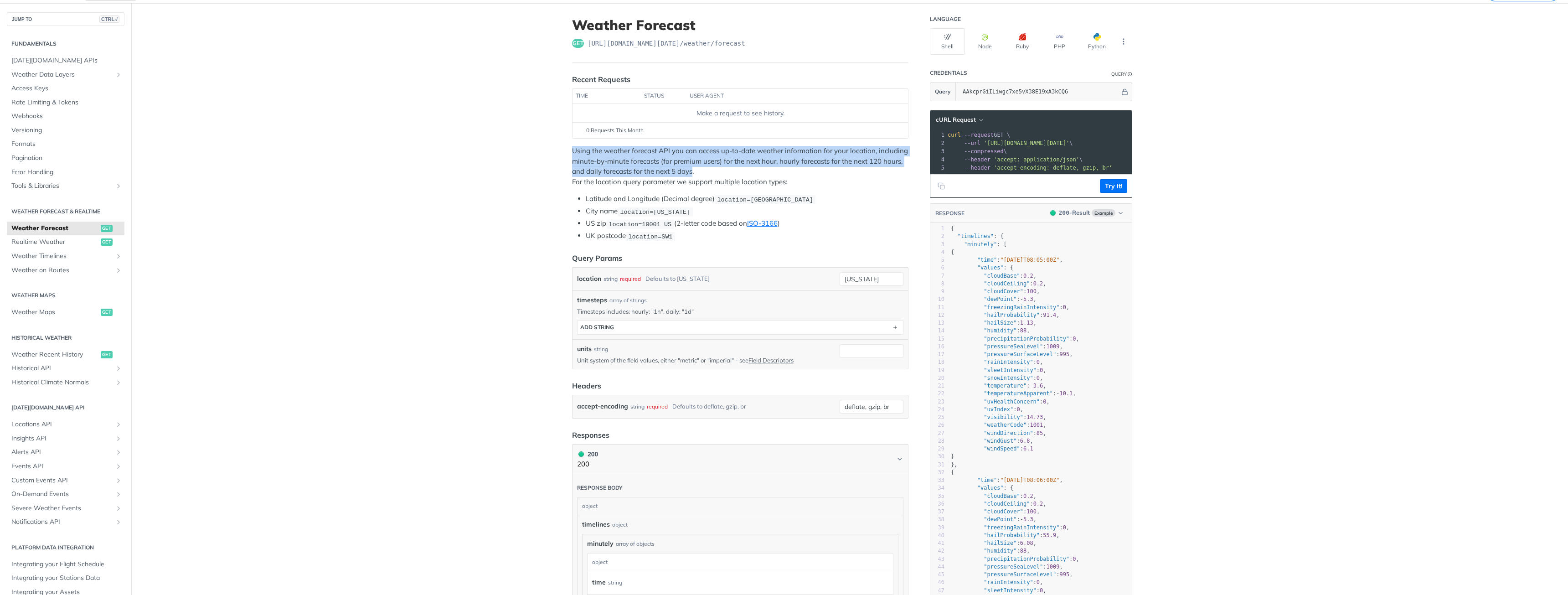
drag, startPoint x: 690, startPoint y: 171, endPoint x: 556, endPoint y: 153, distance: 135.2
click at [558, 153] on article "Weather Forecast get [URL][DOMAIN_NAME][DATE] /weather/forecast Recent Requests…" at bounding box center [740, 568] width 365 height 1129
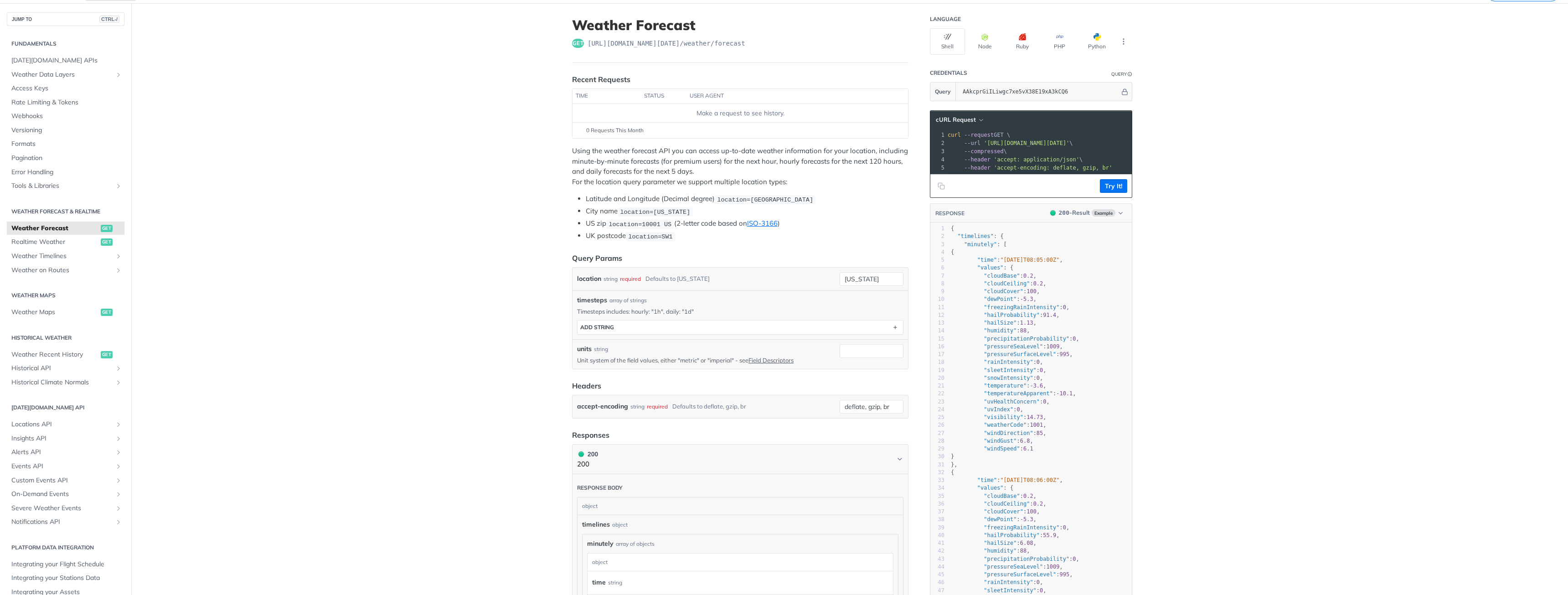
click at [710, 174] on p "Using the weather forecast API you can access up-to-date weather information fo…" at bounding box center [740, 166] width 337 height 41
drag, startPoint x: 743, startPoint y: 161, endPoint x: 761, endPoint y: 167, distance: 19.0
click at [785, 164] on p "Using the weather forecast API you can access up-to-date weather information fo…" at bounding box center [740, 166] width 337 height 41
click at [741, 168] on p "Using the weather forecast API you can access up-to-date weather information fo…" at bounding box center [740, 166] width 337 height 41
drag, startPoint x: 775, startPoint y: 159, endPoint x: 898, endPoint y: 159, distance: 123.0
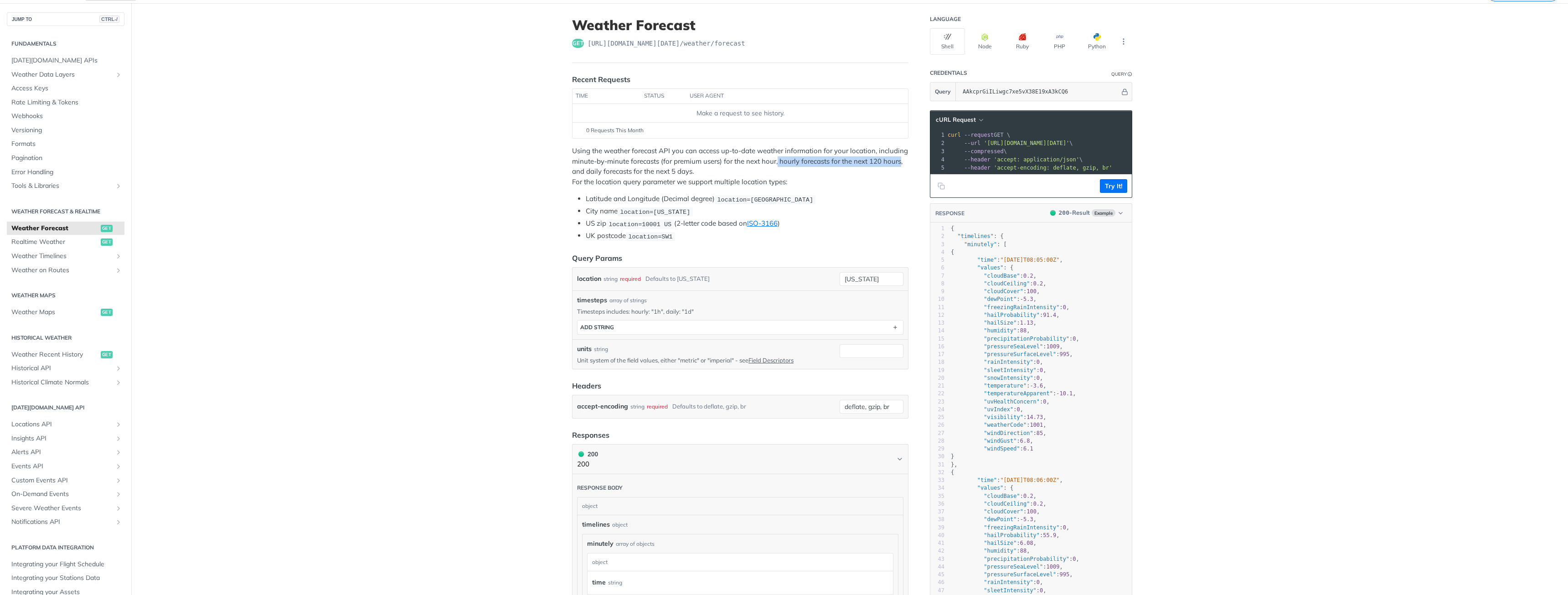
click at [898, 159] on p "Using the weather forecast API you can access up-to-date weather information fo…" at bounding box center [740, 166] width 337 height 41
drag, startPoint x: 688, startPoint y: 172, endPoint x: 612, endPoint y: 169, distance: 76.1
click at [612, 169] on p "Using the weather forecast API you can access up-to-date weather information fo…" at bounding box center [740, 166] width 337 height 41
click at [279, 205] on main "JUMP TO CTRL-/ Fundamentals [DATE][DOMAIN_NAME] APIs Weather Data Layers Core P…" at bounding box center [784, 568] width 1568 height 1129
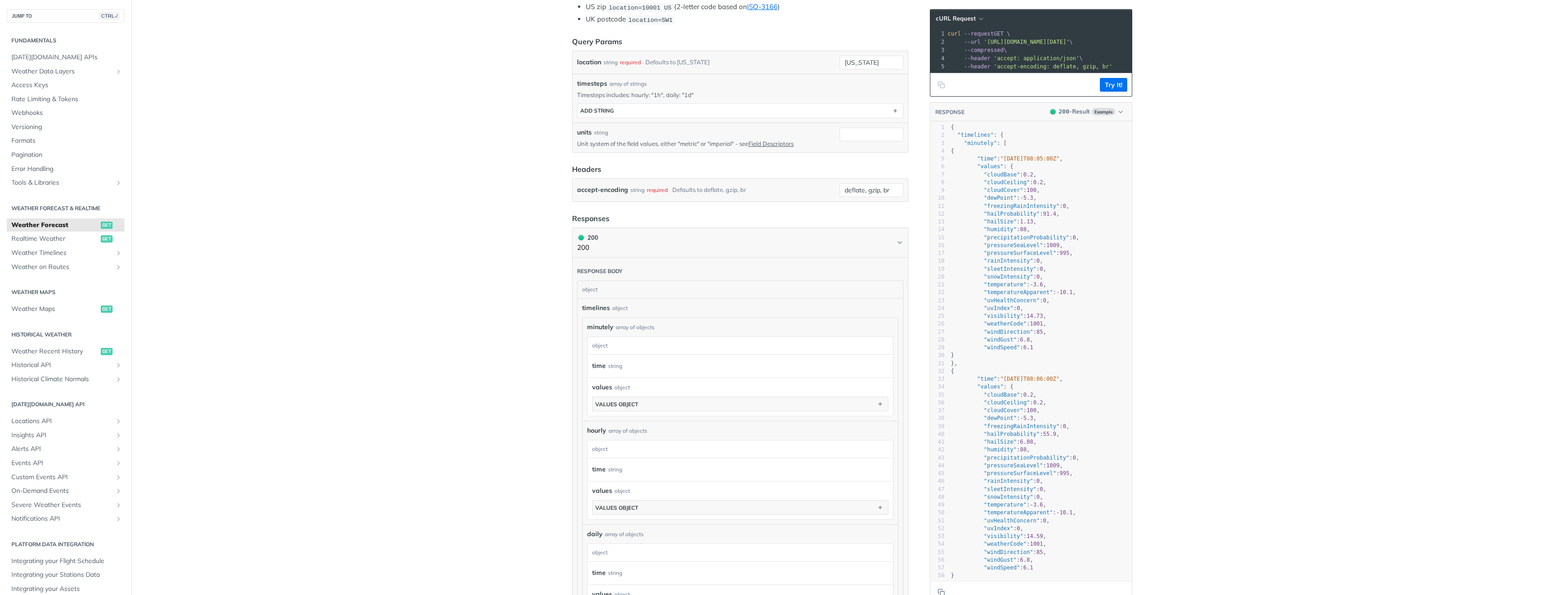
scroll to position [427, 0]
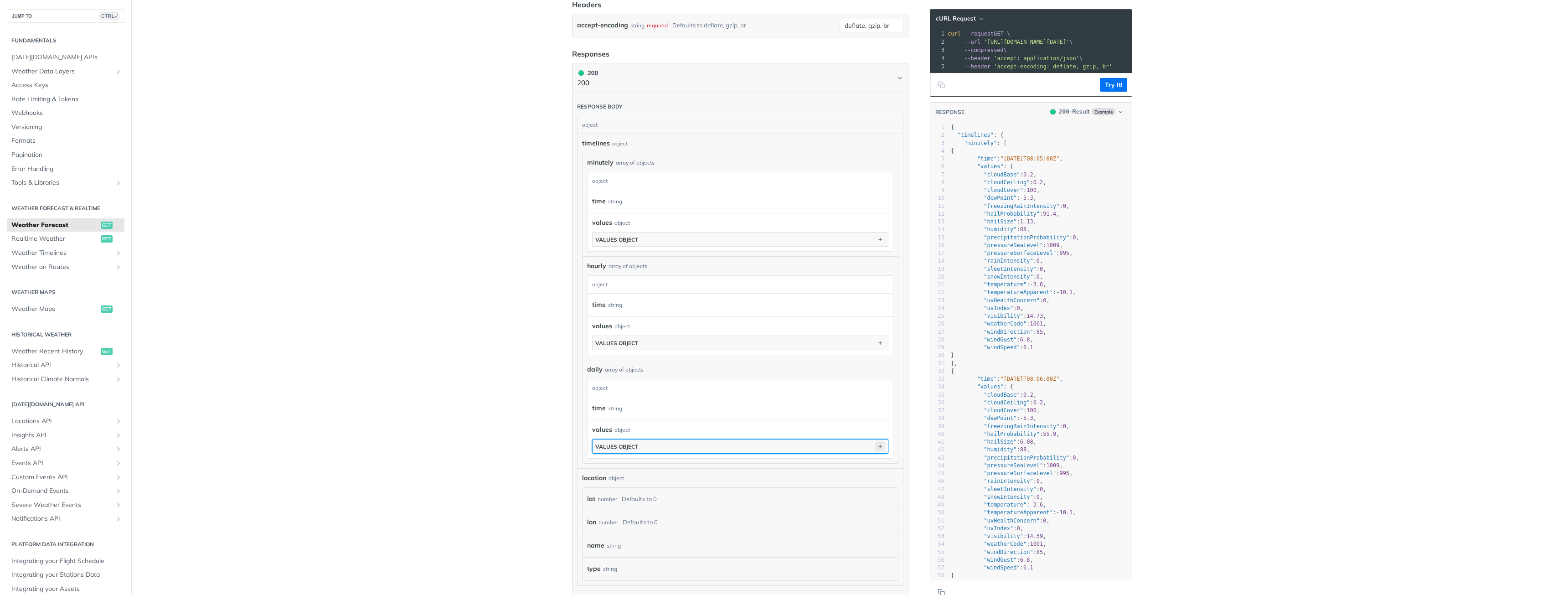
click at [880, 446] on icon "button" at bounding box center [880, 446] width 10 height 10
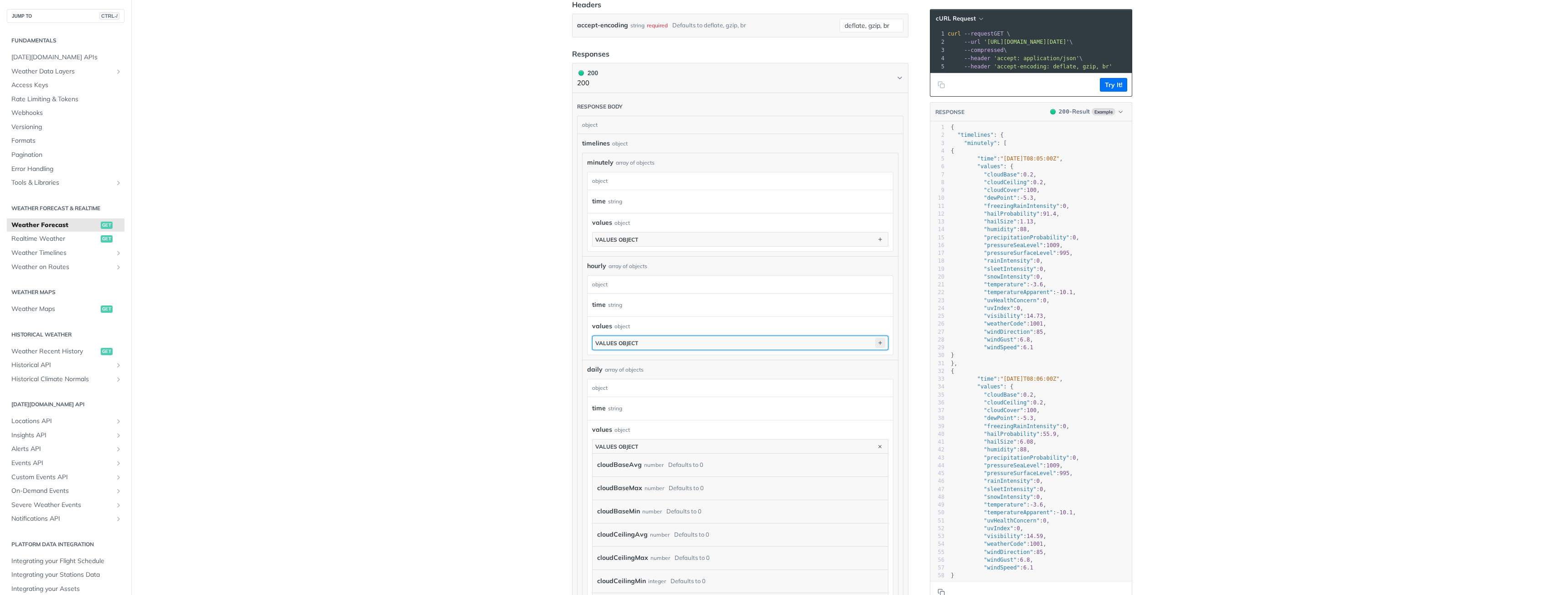
click at [877, 344] on icon "button" at bounding box center [880, 343] width 10 height 10
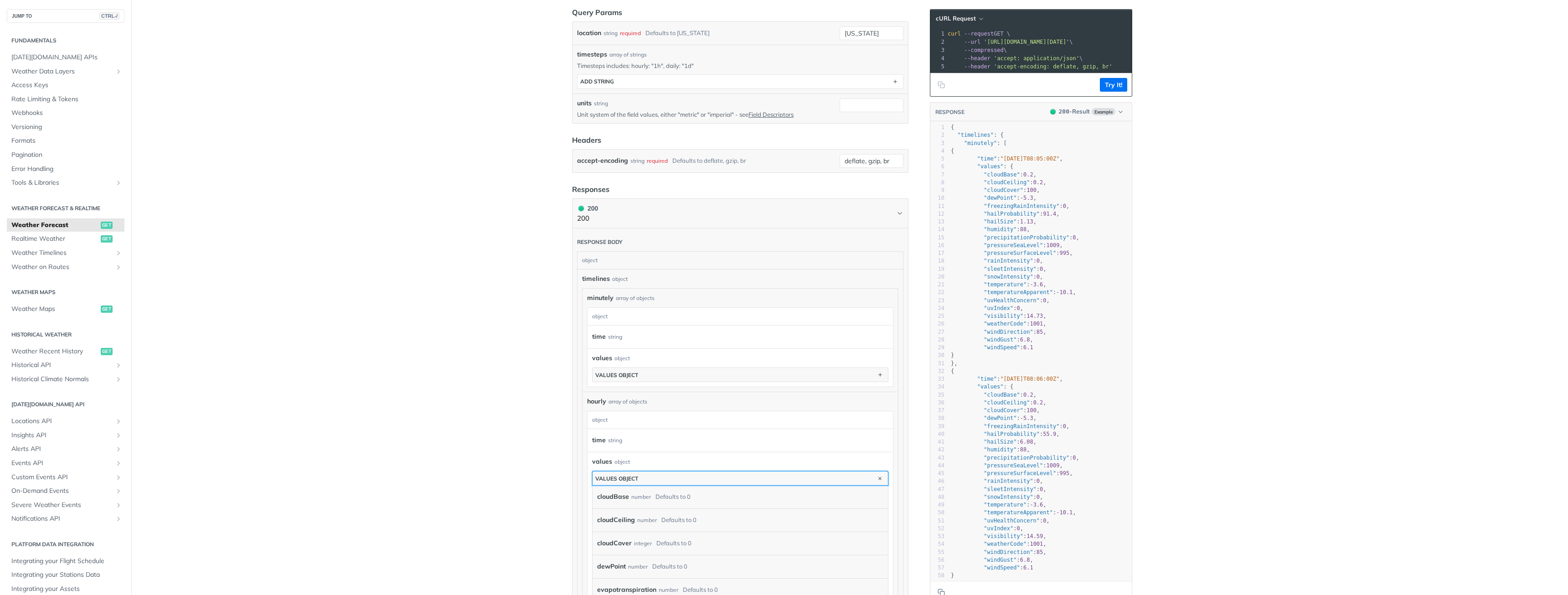
scroll to position [290, 0]
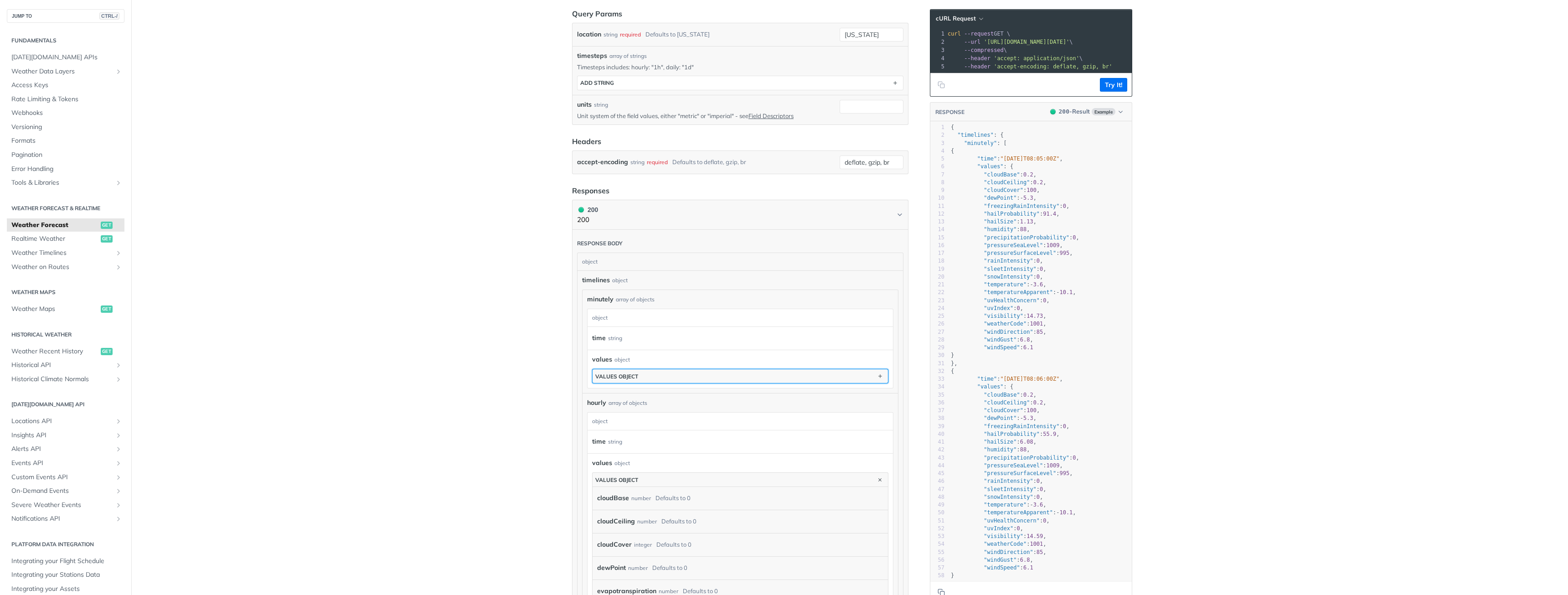
click at [763, 378] on button "values object" at bounding box center [740, 376] width 295 height 13
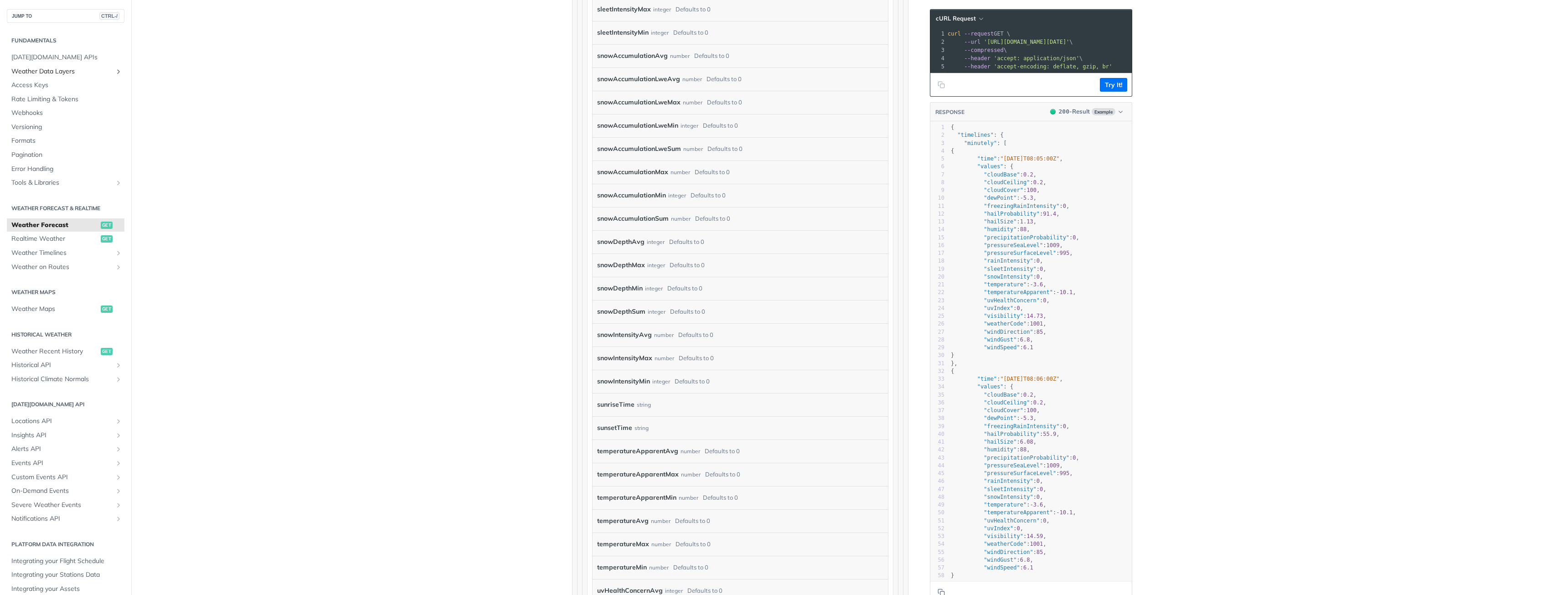
scroll to position [3694, 0]
drag, startPoint x: 49, startPoint y: 57, endPoint x: 52, endPoint y: 63, distance: 6.7
click at [49, 57] on span "[DATE][DOMAIN_NAME] APIs" at bounding box center [67, 57] width 111 height 9
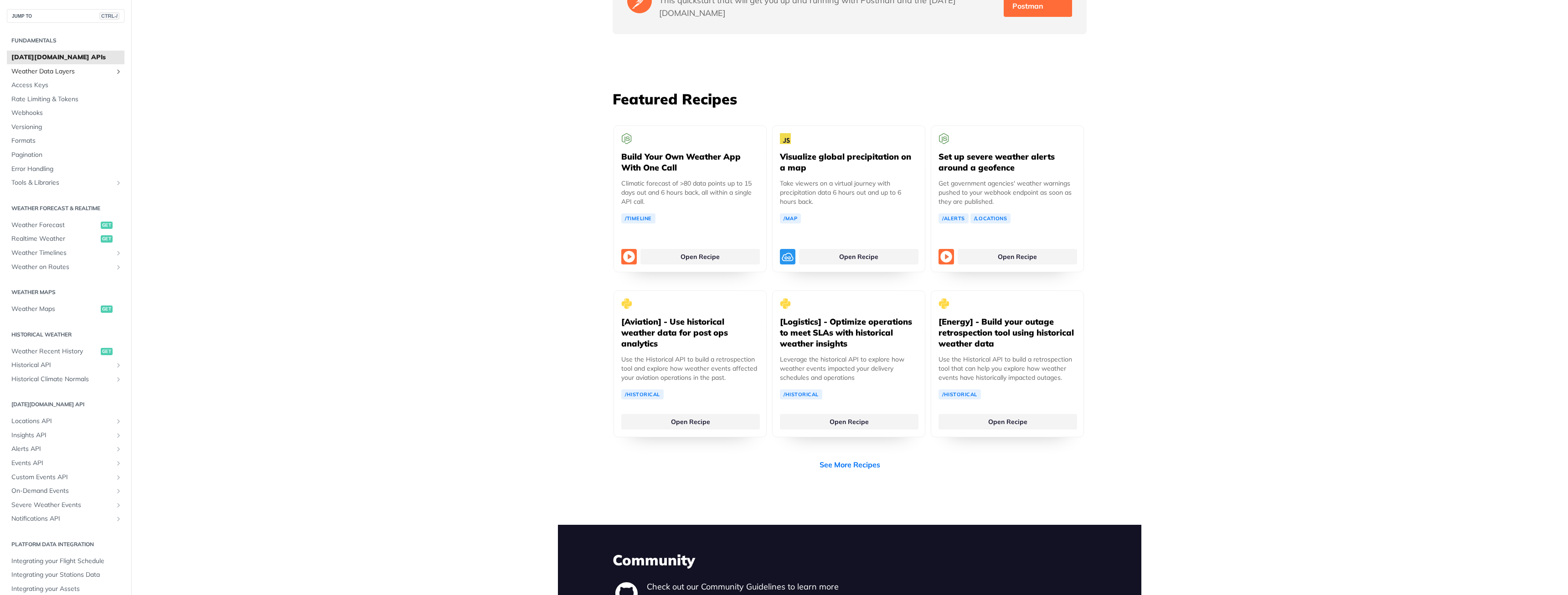
click at [55, 71] on span "Weather Data Layers" at bounding box center [62, 71] width 101 height 9
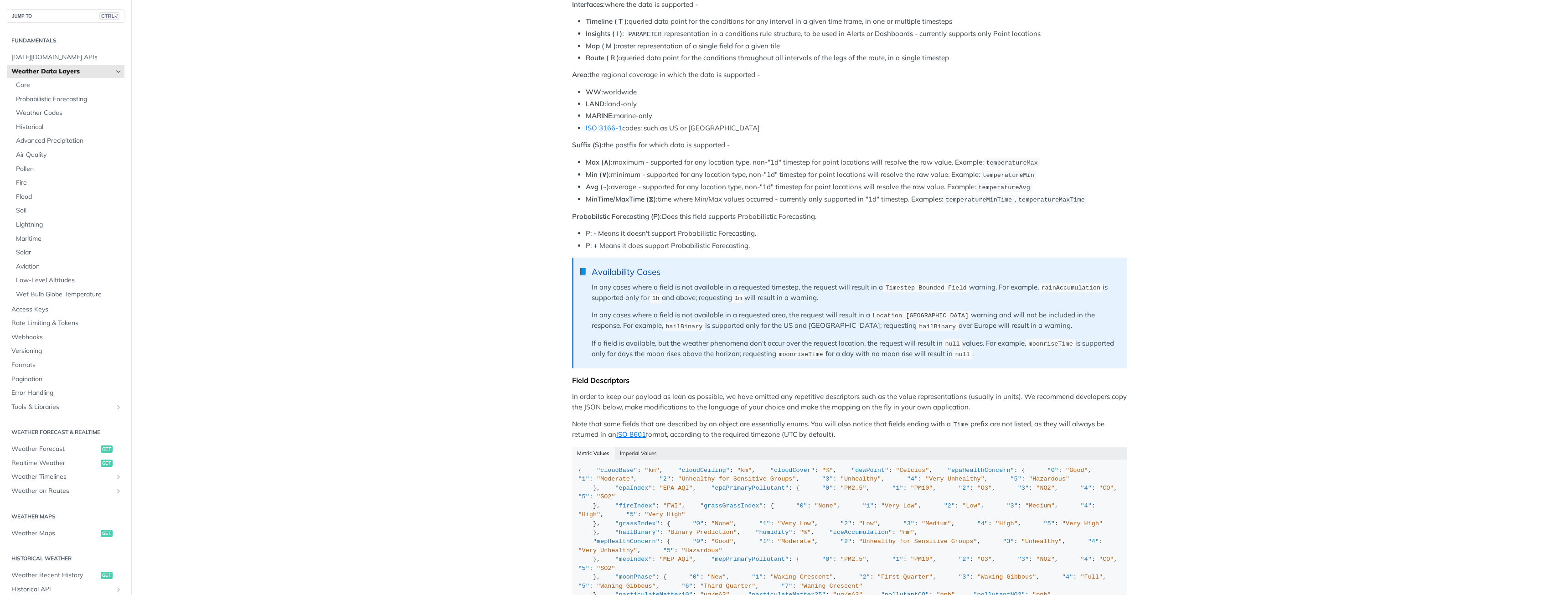
scroll to position [137, 0]
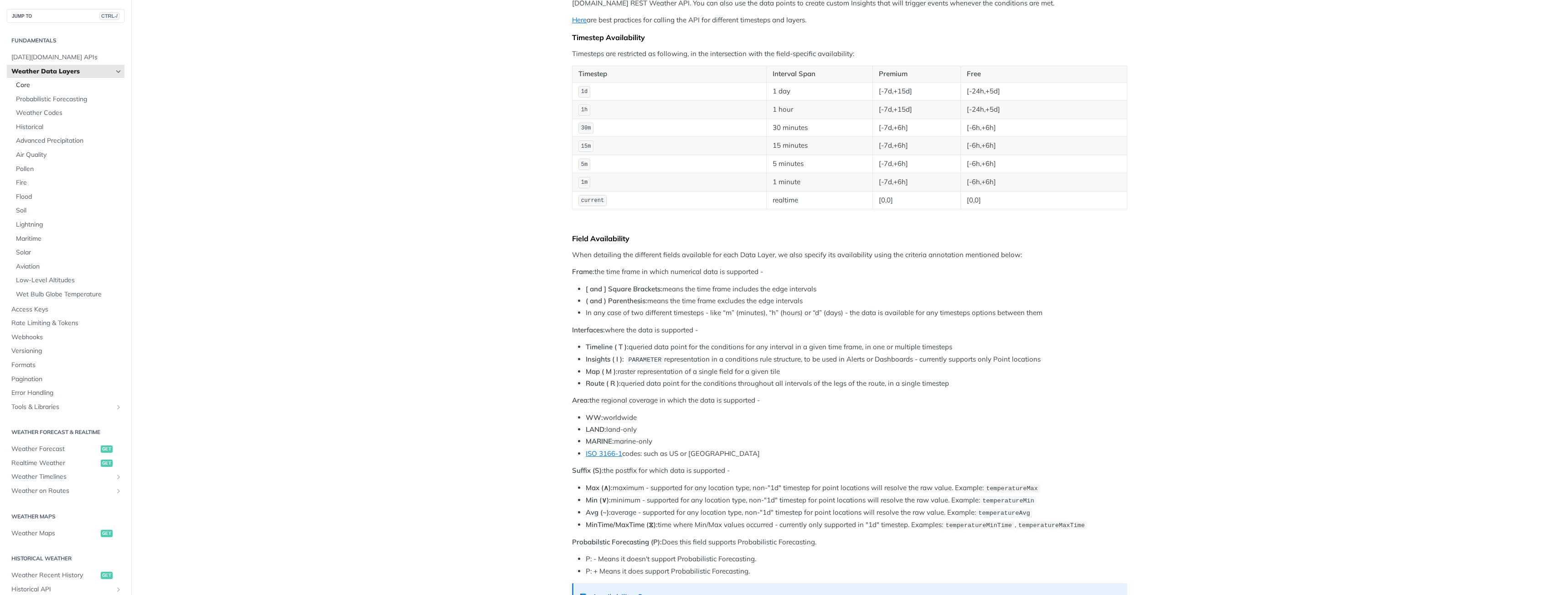
click at [31, 86] on span "Core" at bounding box center [69, 85] width 106 height 9
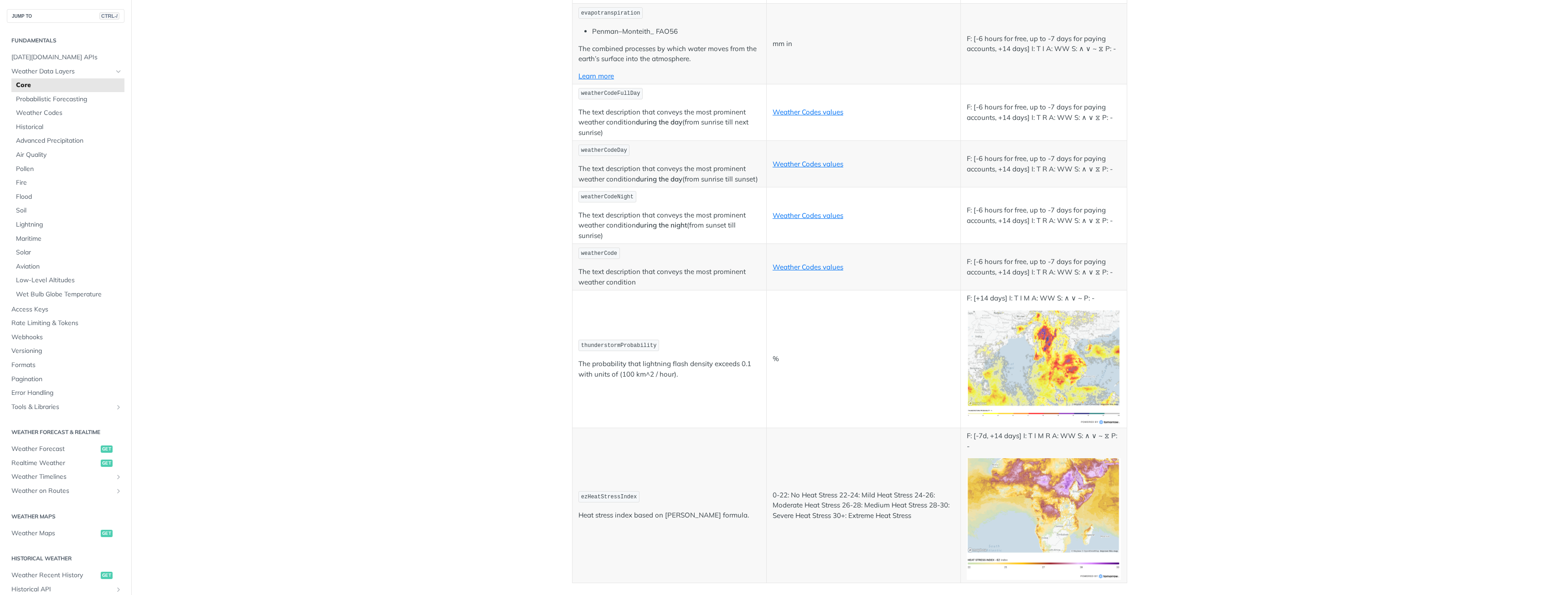
scroll to position [4506, 0]
click at [48, 447] on span "Weather Forecast" at bounding box center [55, 449] width 87 height 9
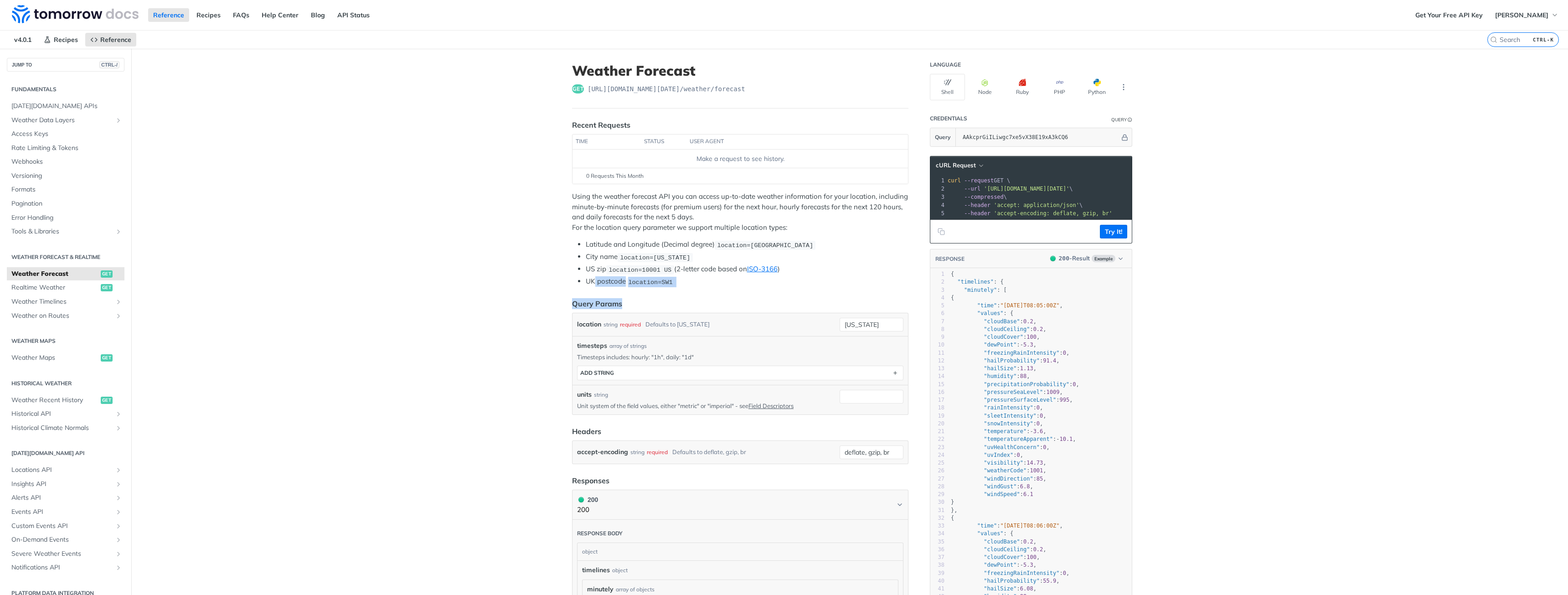
drag, startPoint x: 682, startPoint y: 287, endPoint x: 592, endPoint y: 278, distance: 90.4
click at [592, 278] on li "UK postcode location=SW1" at bounding box center [747, 281] width 323 height 10
click at [684, 281] on li "UK postcode location=SW1" at bounding box center [747, 281] width 323 height 10
click at [631, 268] on span "location=10001 US" at bounding box center [640, 269] width 63 height 7
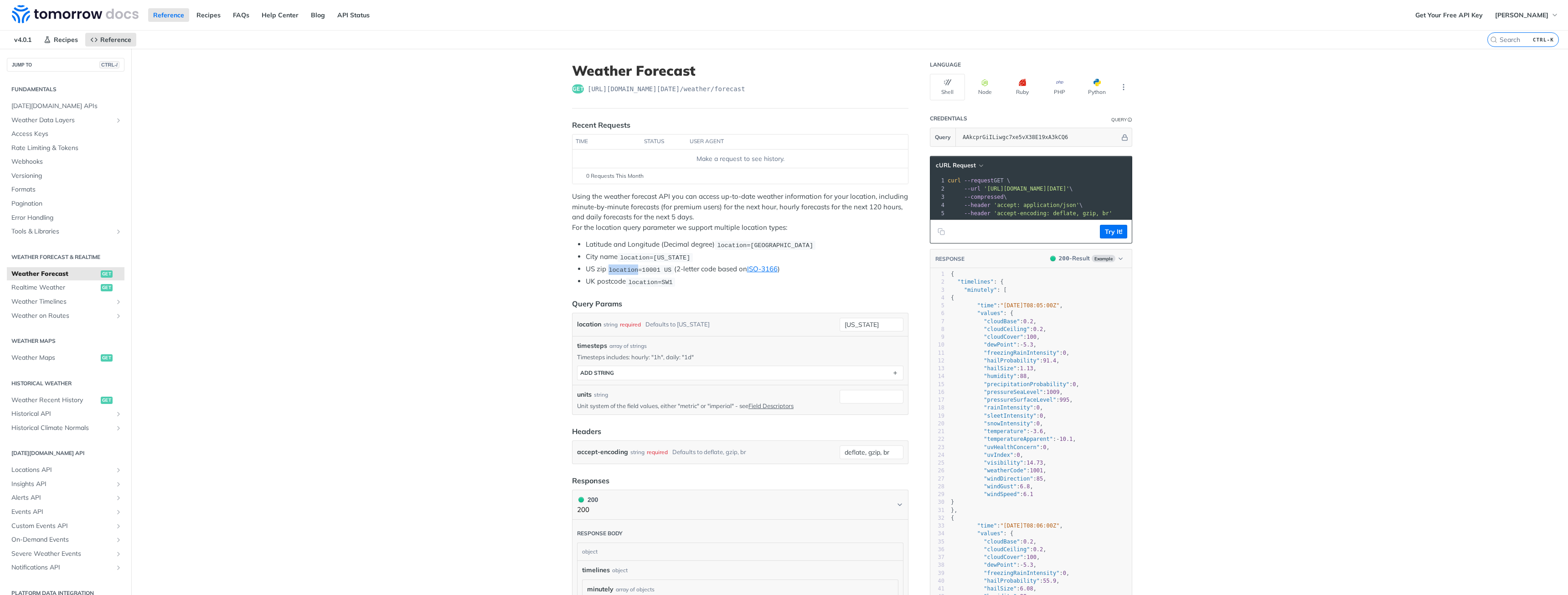
click at [631, 268] on span "location=10001 US" at bounding box center [640, 269] width 63 height 7
click at [639, 269] on span "location=10001 US" at bounding box center [640, 269] width 63 height 7
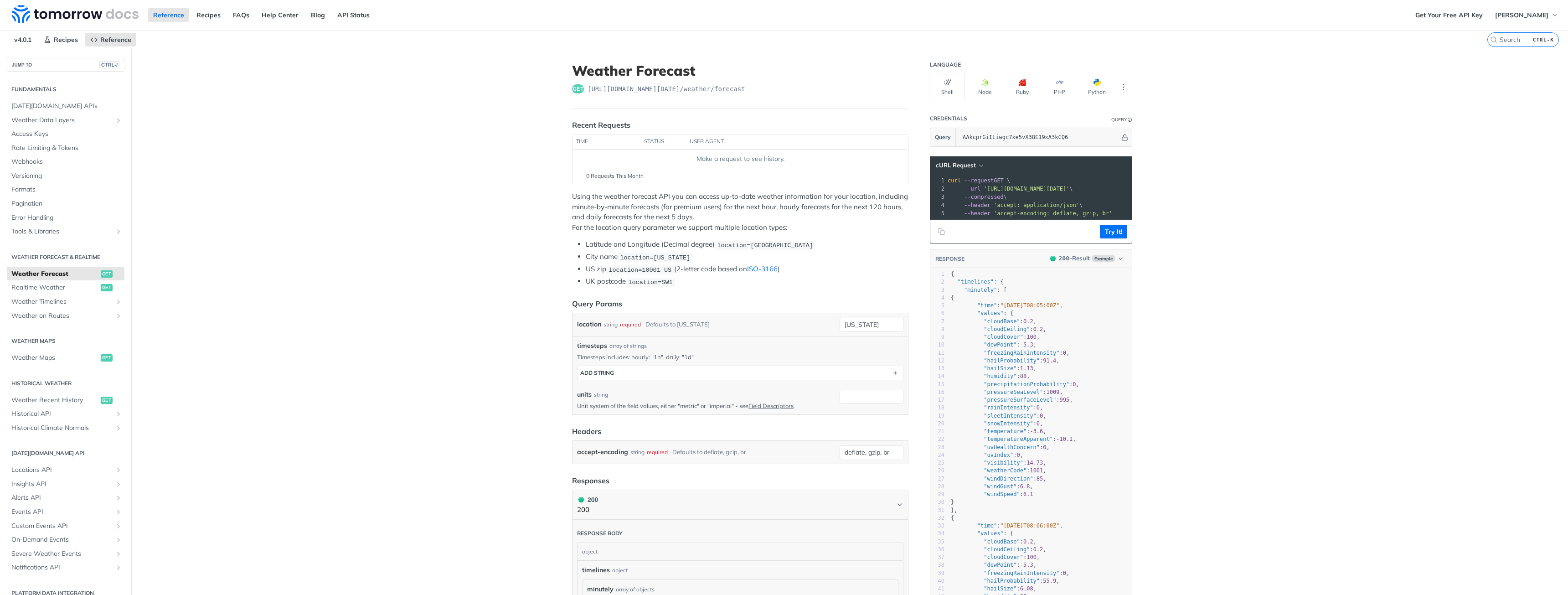
click at [878, 452] on input "deflate, gzip, br" at bounding box center [871, 452] width 64 height 13
click at [892, 373] on icon "button" at bounding box center [895, 373] width 10 height 10
click at [892, 373] on button "button" at bounding box center [895, 373] width 8 height 8
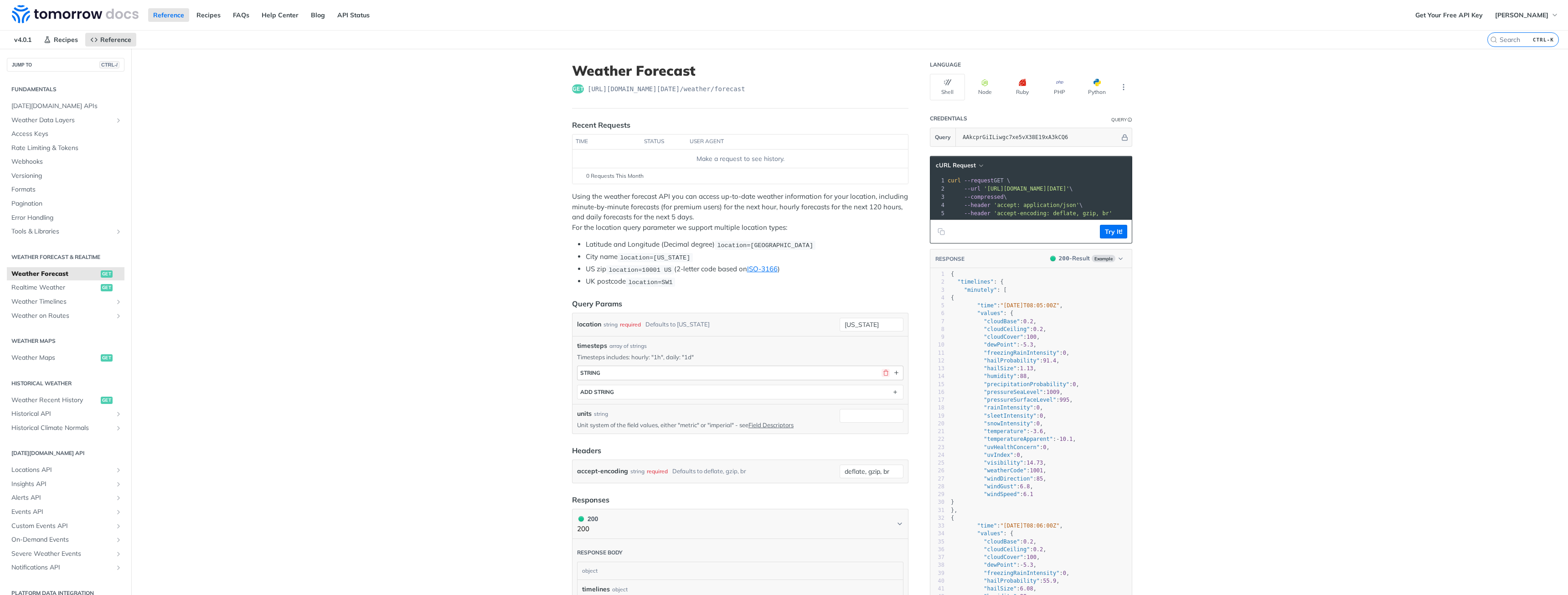
click at [883, 373] on button "button" at bounding box center [885, 373] width 8 height 8
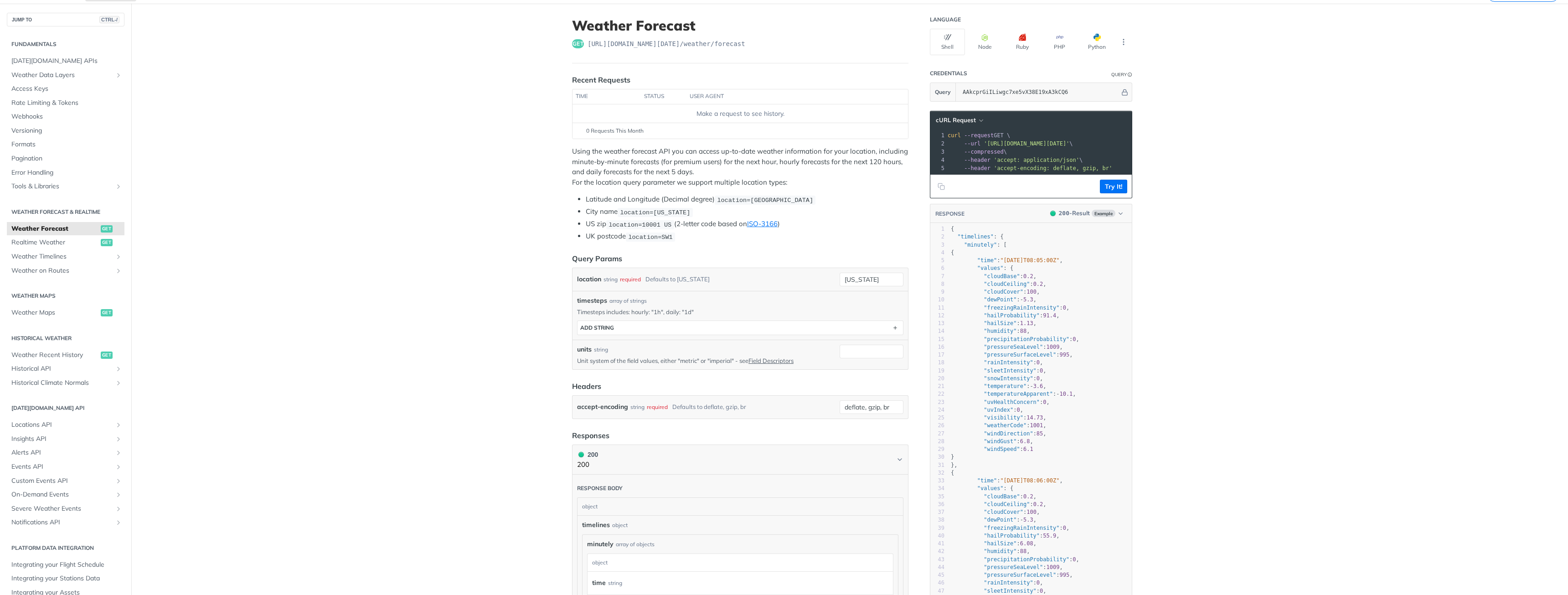
scroll to position [46, 0]
click at [275, 255] on main "JUMP TO CTRL-/ Fundamentals [DATE][DOMAIN_NAME] APIs Weather Data Layers Core P…" at bounding box center [784, 568] width 1568 height 1129
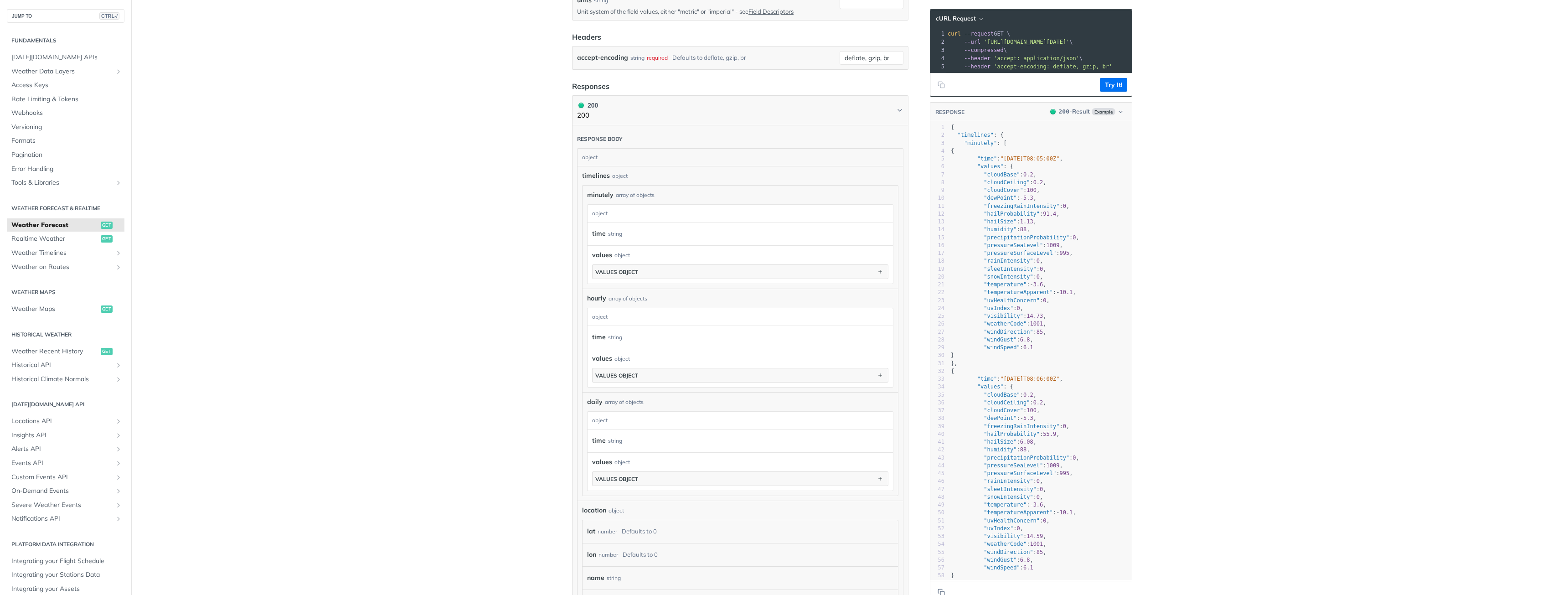
scroll to position [365, 0]
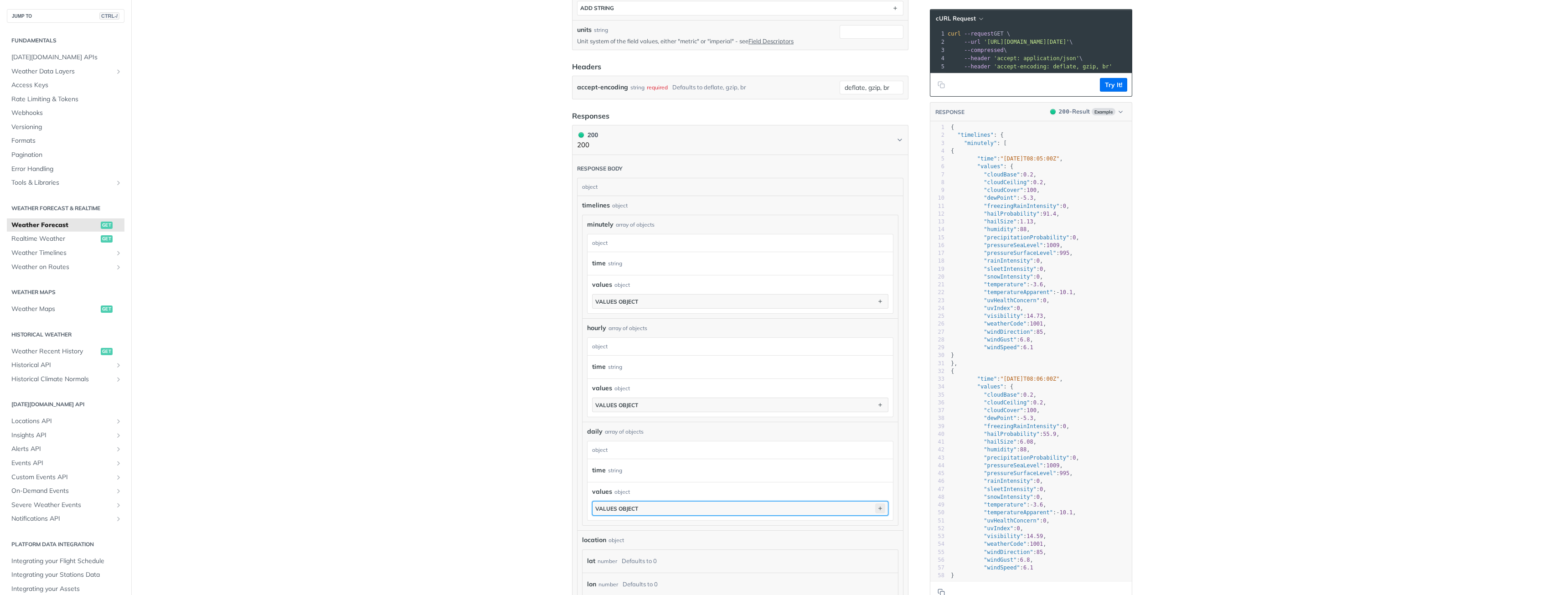
click at [875, 505] on icon "button" at bounding box center [880, 509] width 10 height 10
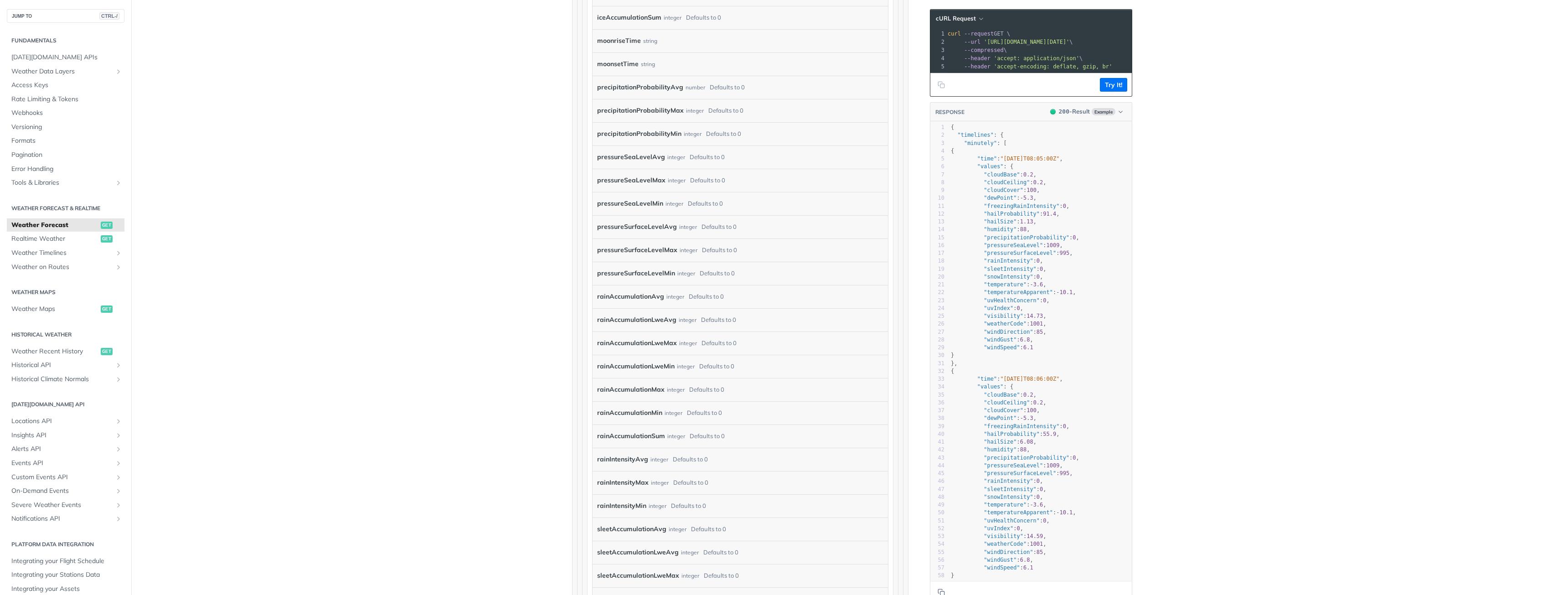
scroll to position [1642, 0]
click at [46, 69] on span "Weather Data Layers" at bounding box center [62, 71] width 101 height 9
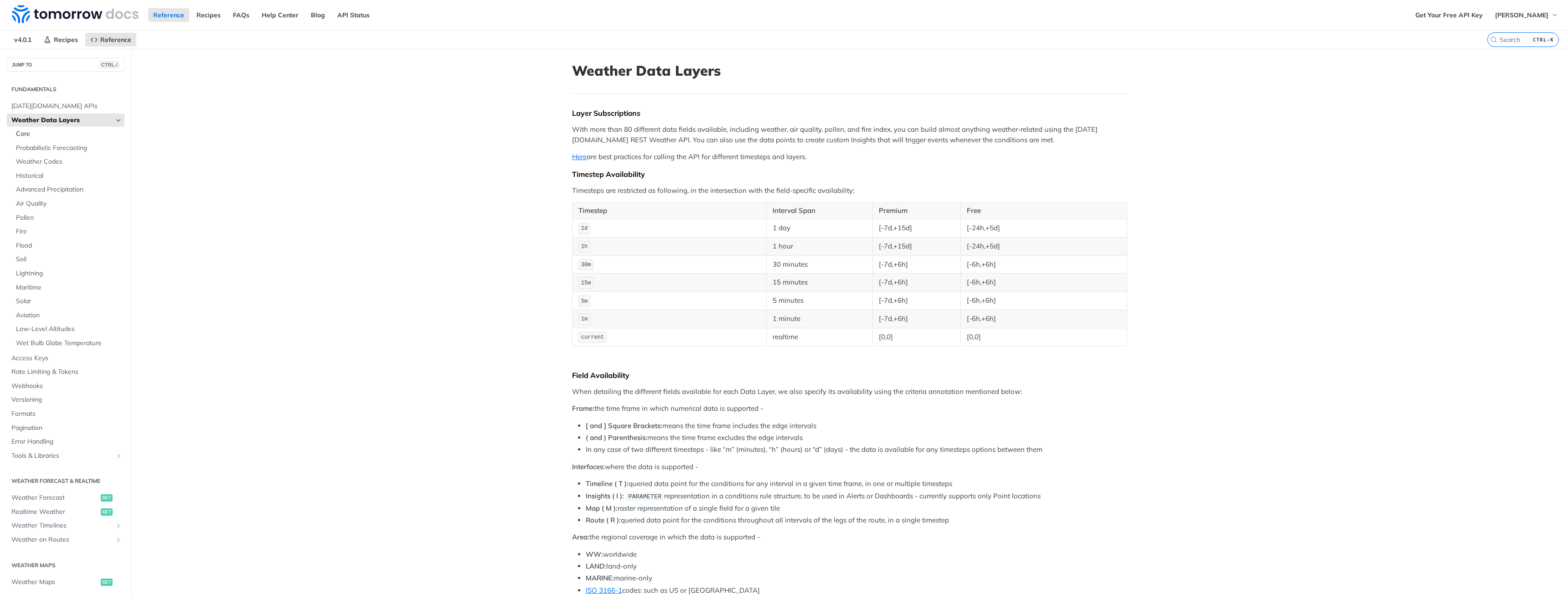
click at [30, 133] on span "Core" at bounding box center [69, 134] width 106 height 9
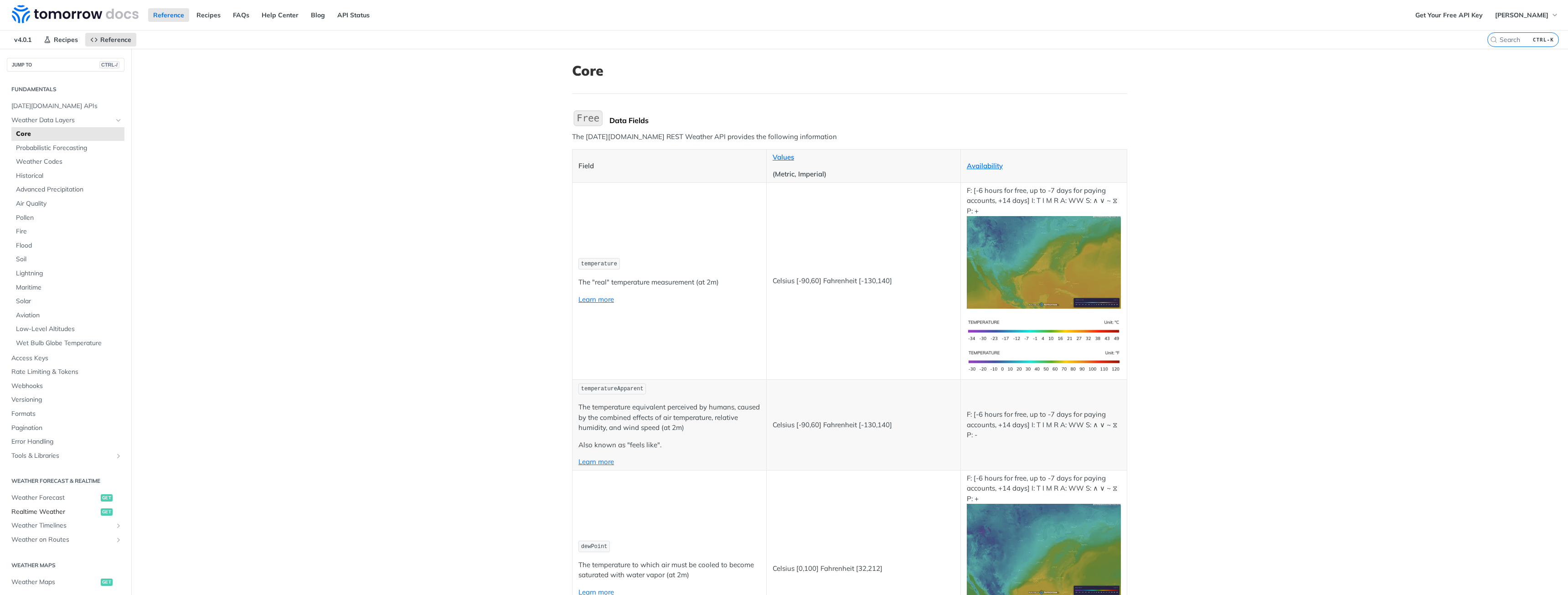
click at [48, 512] on span "Realtime Weather" at bounding box center [55, 512] width 87 height 9
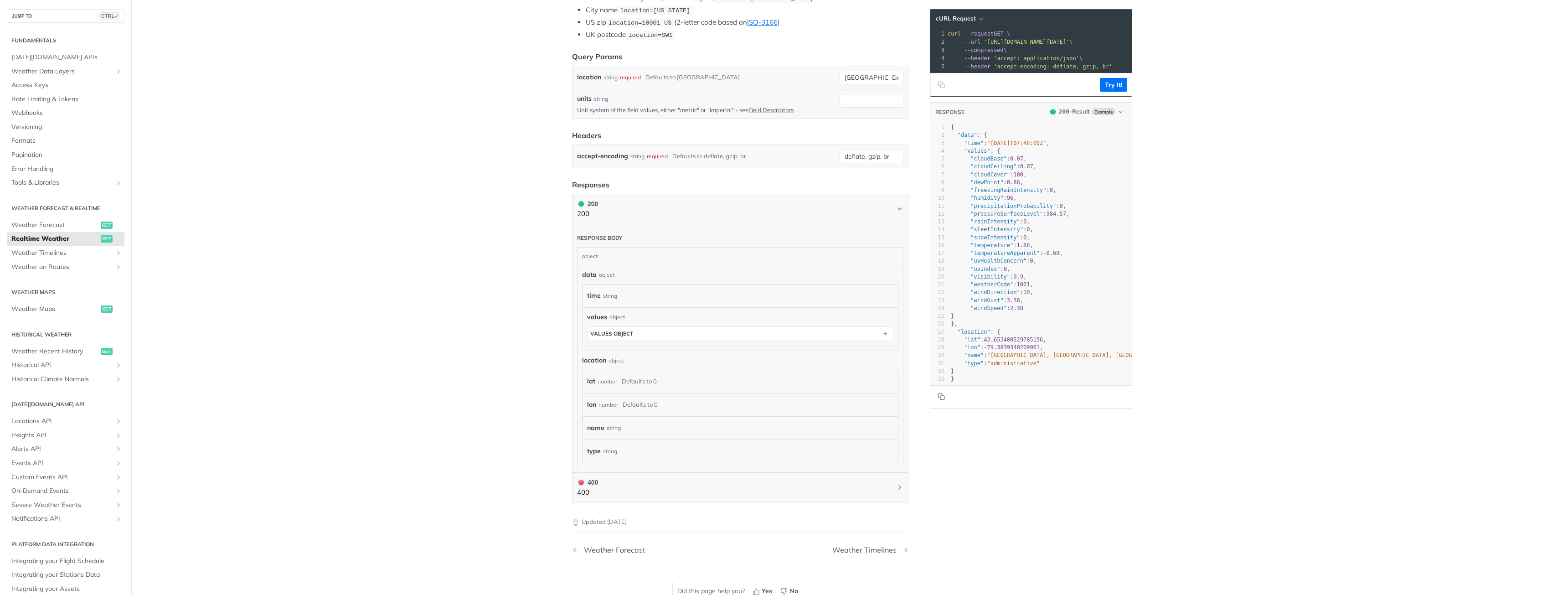
scroll to position [273, 0]
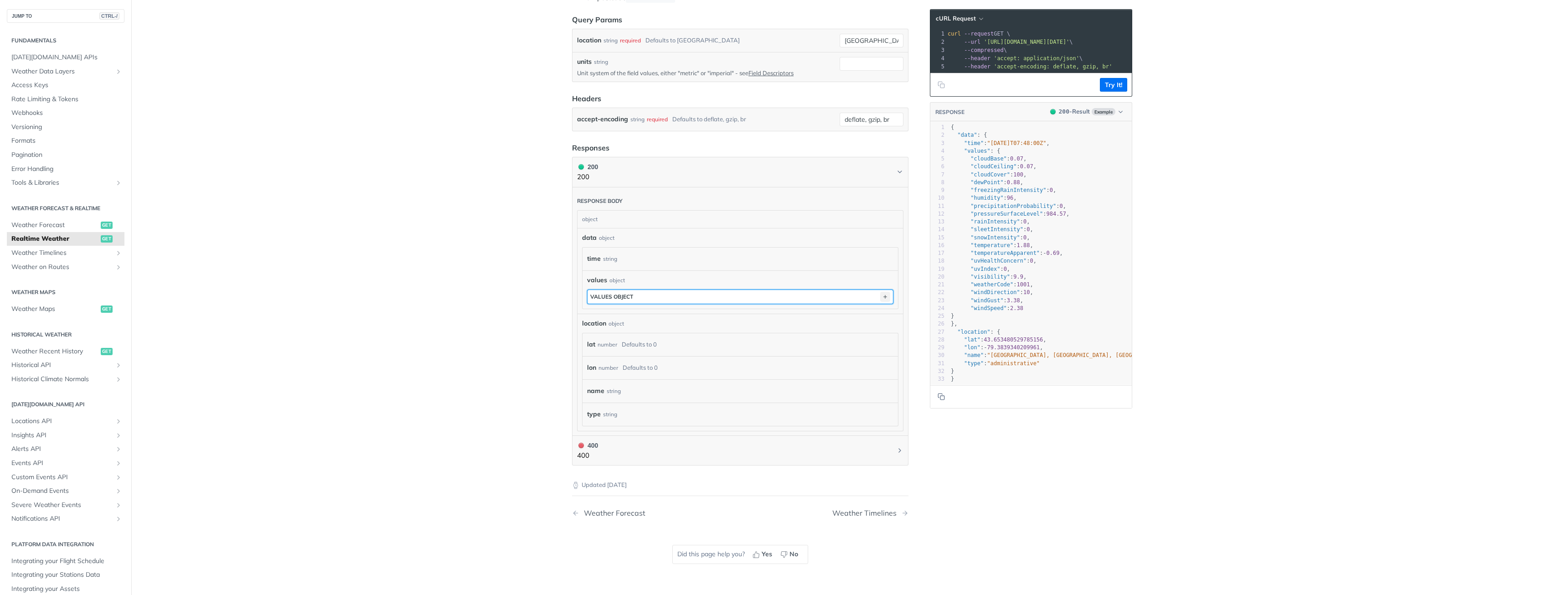
click at [880, 294] on icon "button" at bounding box center [885, 297] width 10 height 10
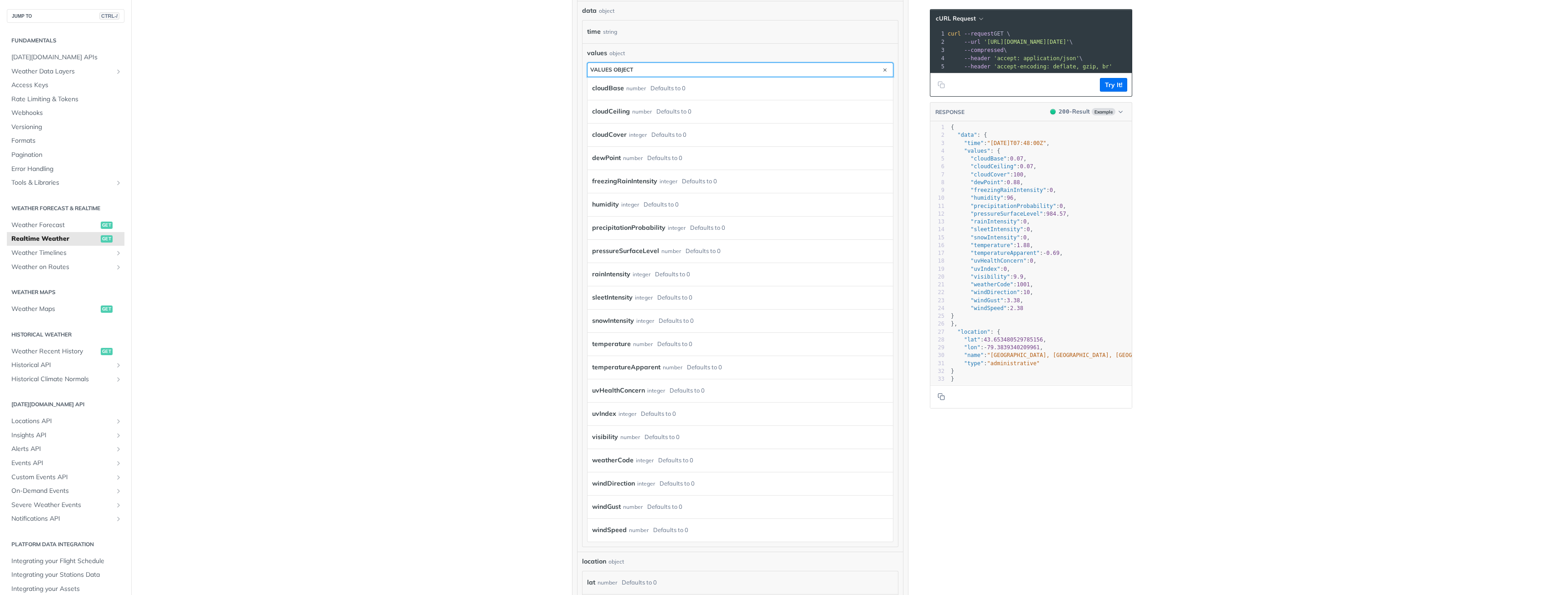
scroll to position [502, 0]
click at [42, 249] on span "Weather Timelines" at bounding box center [62, 253] width 101 height 9
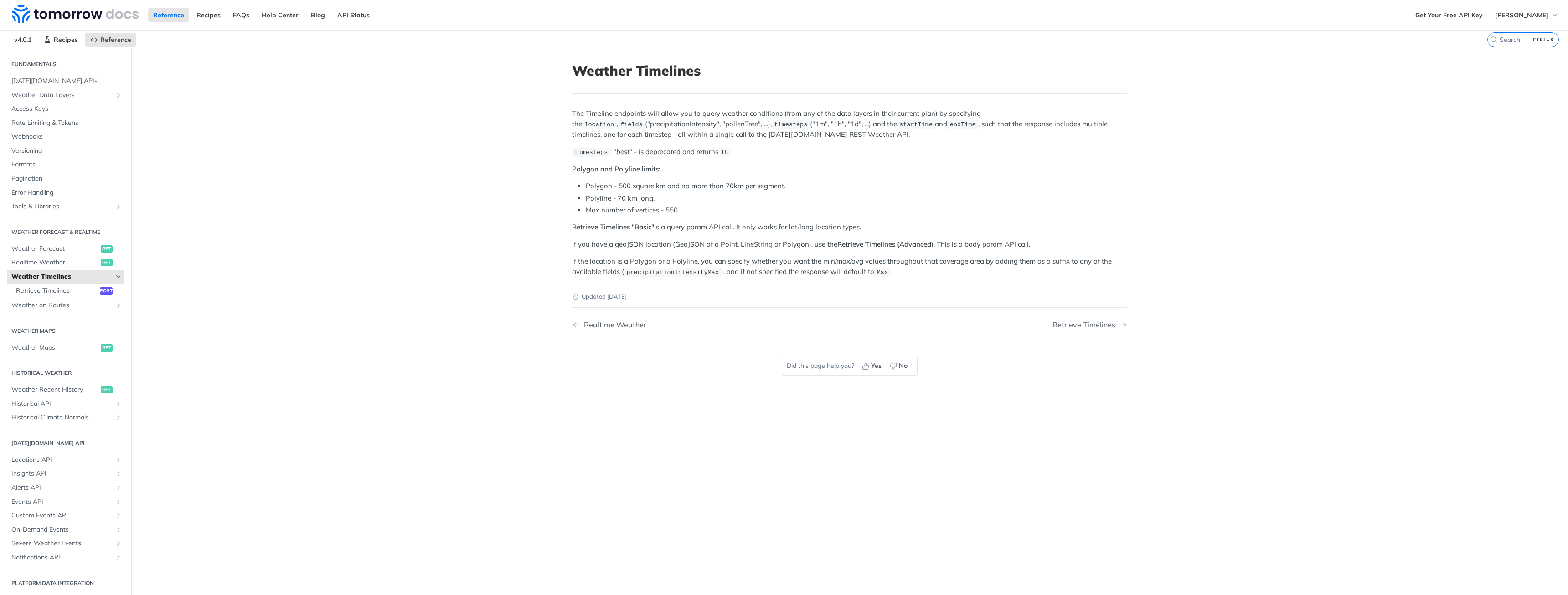
scroll to position [26, 0]
click at [55, 544] on span "Severe Weather Events" at bounding box center [62, 543] width 101 height 9
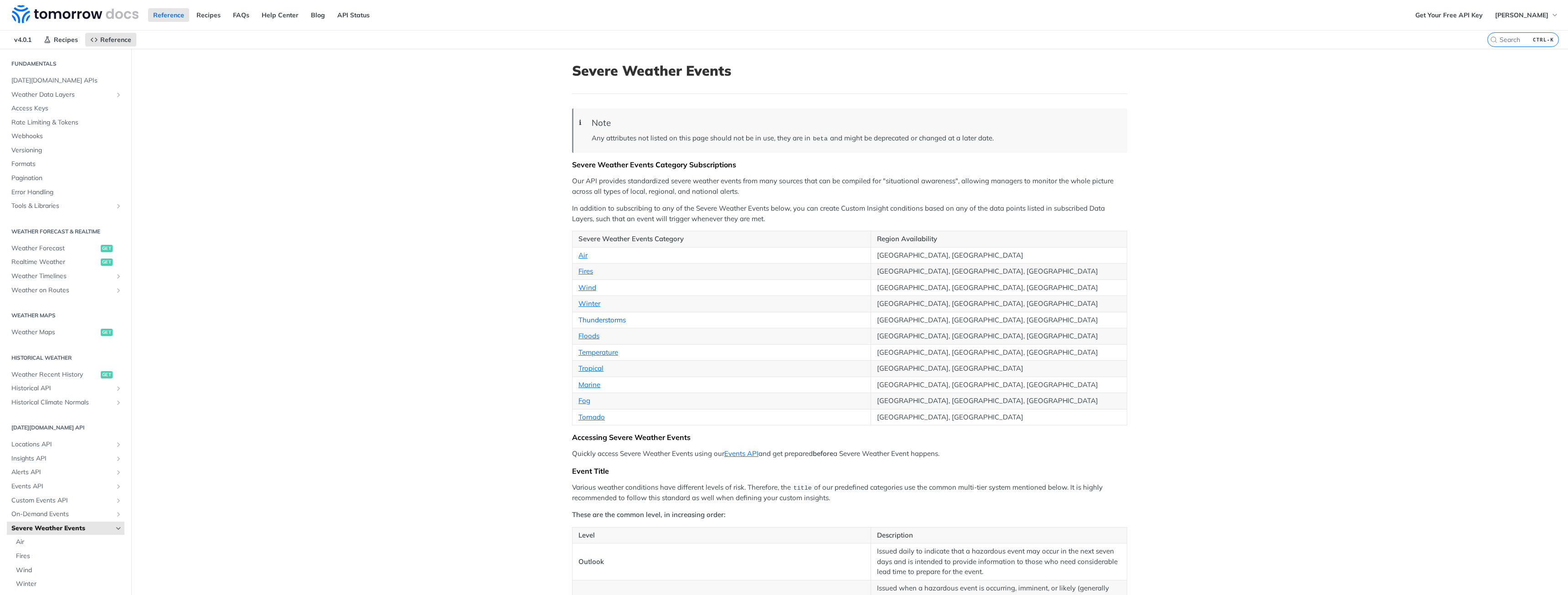
click at [616, 318] on link "Thunderstorms" at bounding box center [602, 320] width 47 height 9
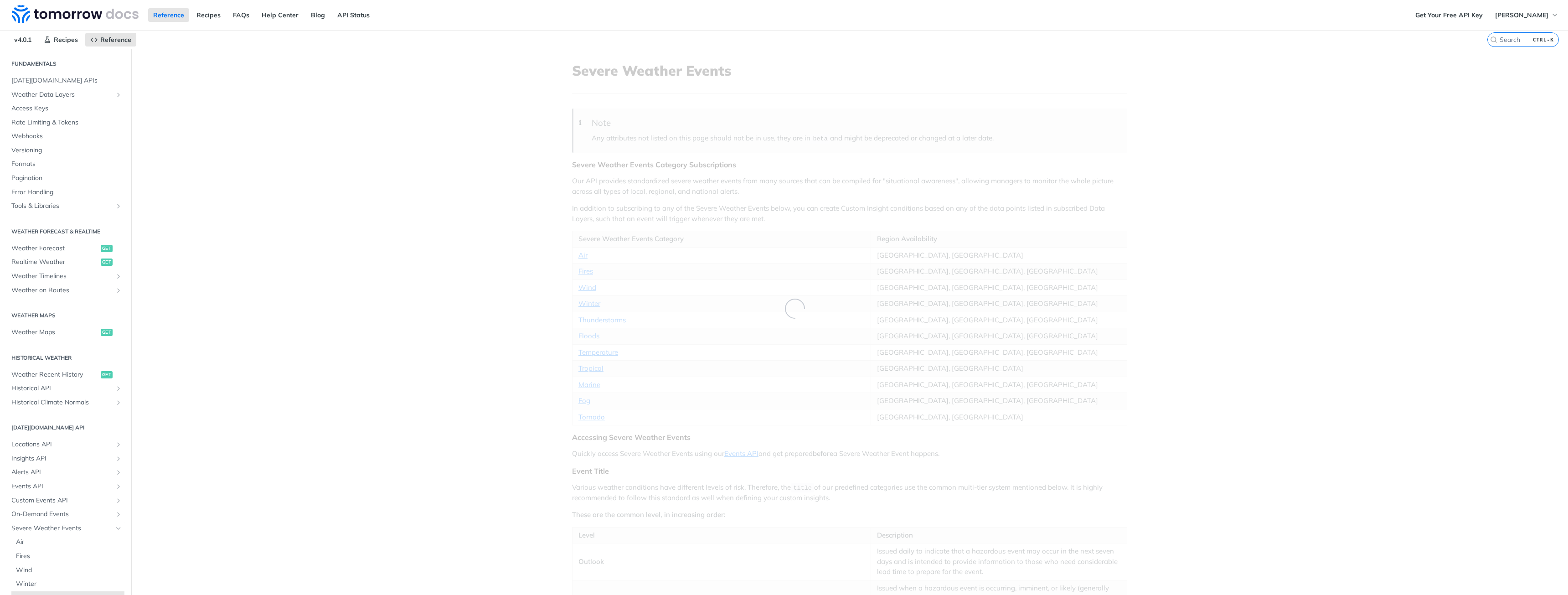
scroll to position [165, 0]
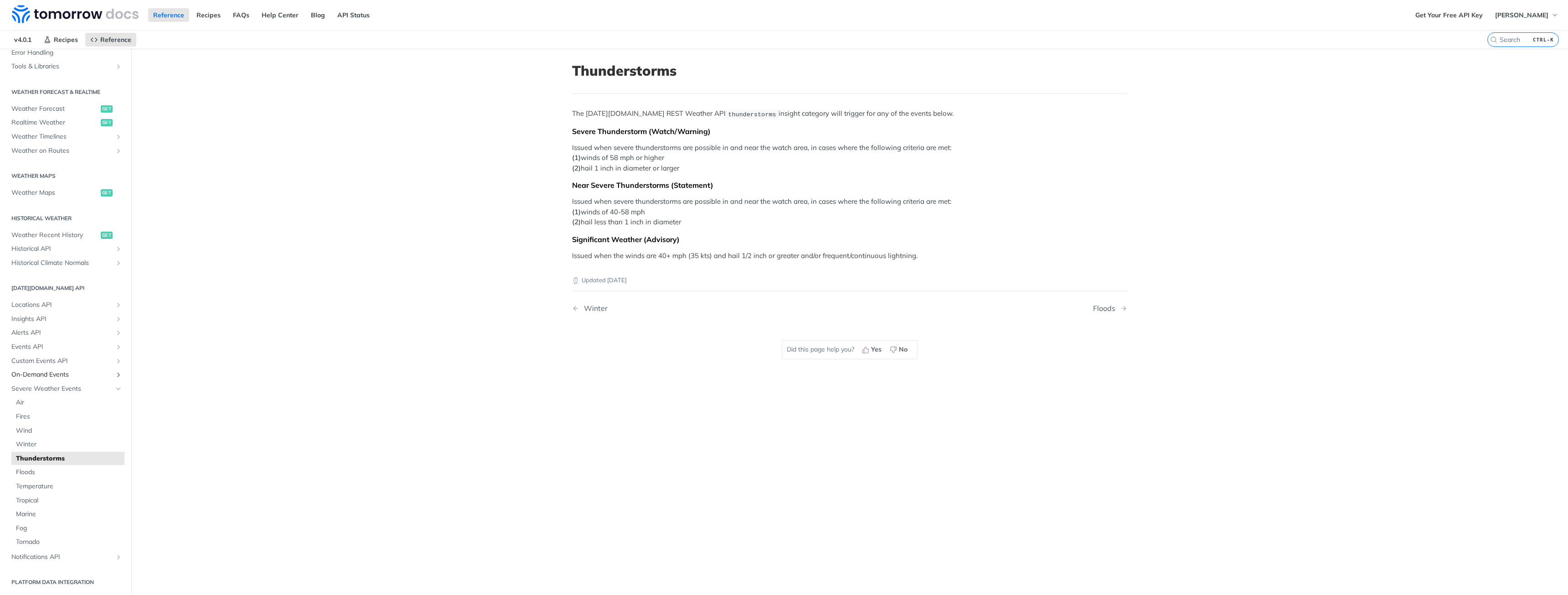
click at [115, 375] on icon "Show subpages for On-Demand Events" at bounding box center [119, 375] width 7 height 7
click at [115, 359] on icon "Show subpages for Custom Events API" at bounding box center [119, 361] width 7 height 7
click at [115, 347] on icon "Show subpages for Events API" at bounding box center [119, 347] width 7 height 7
click at [111, 337] on link "Alerts API" at bounding box center [65, 333] width 117 height 13
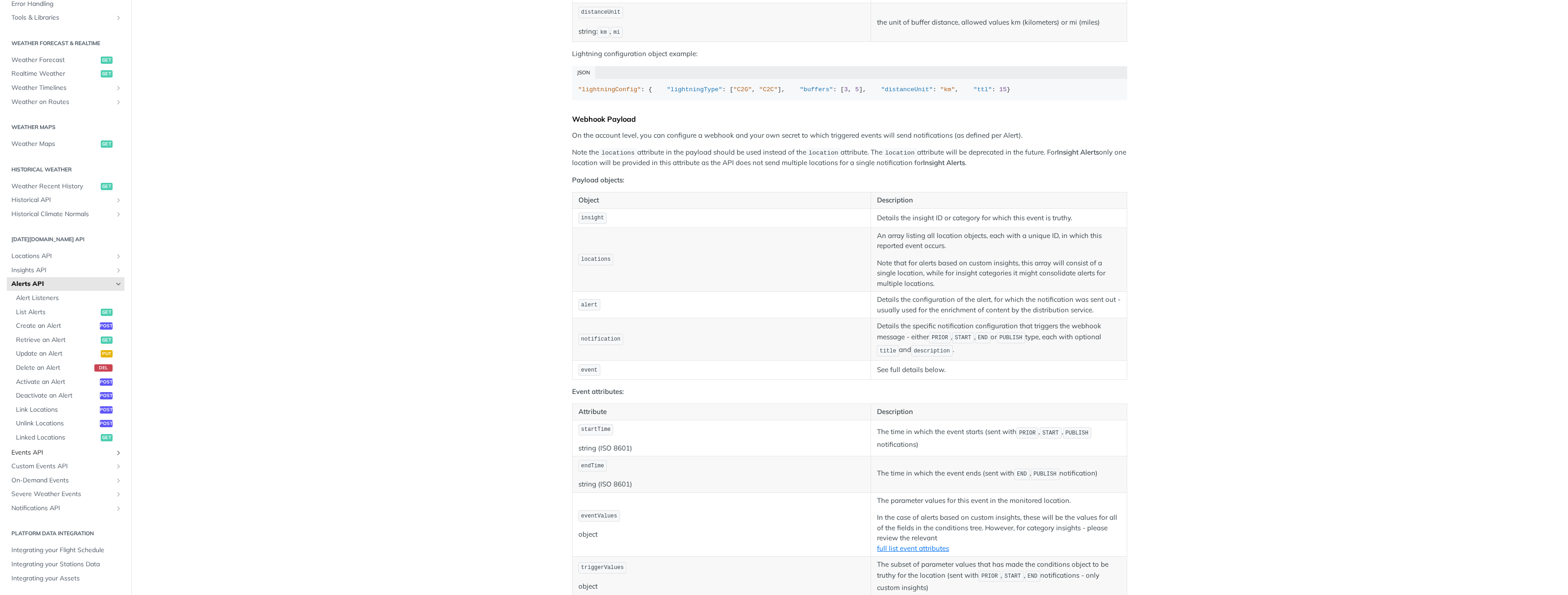
scroll to position [684, 0]
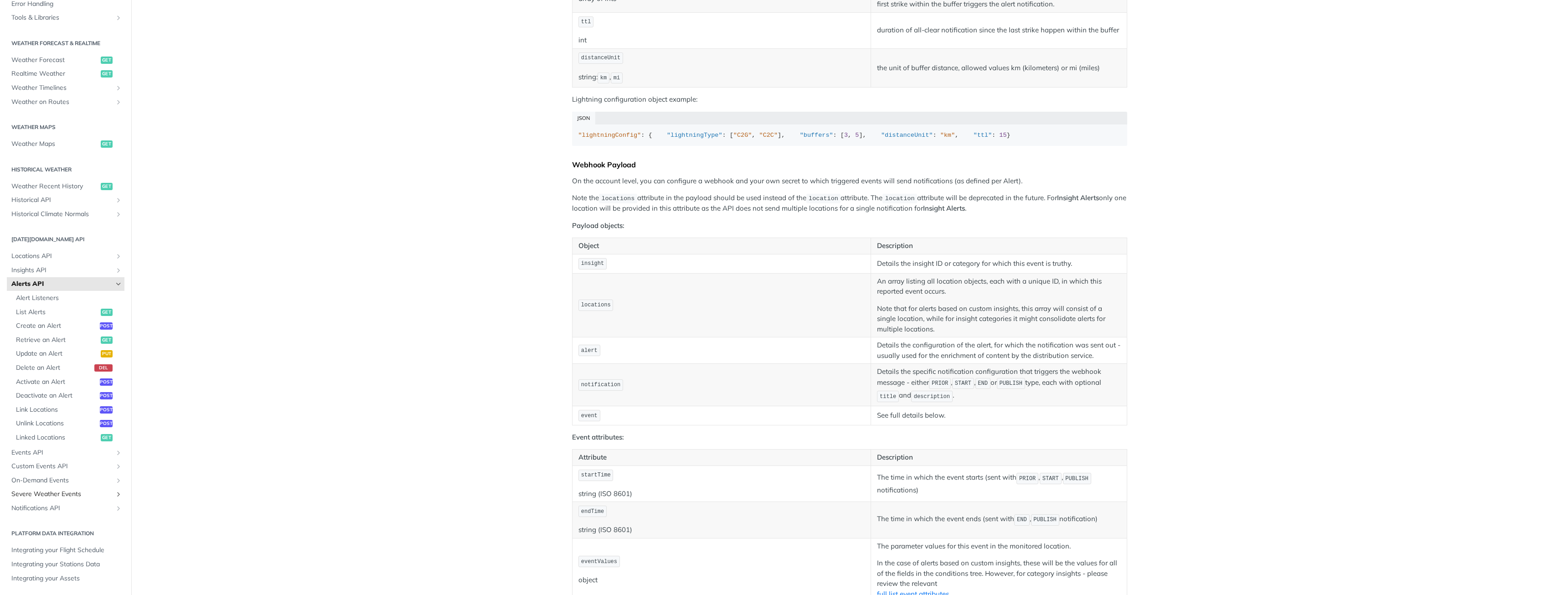
click at [115, 496] on icon "Show subpages for Severe Weather Events" at bounding box center [119, 495] width 7 height 7
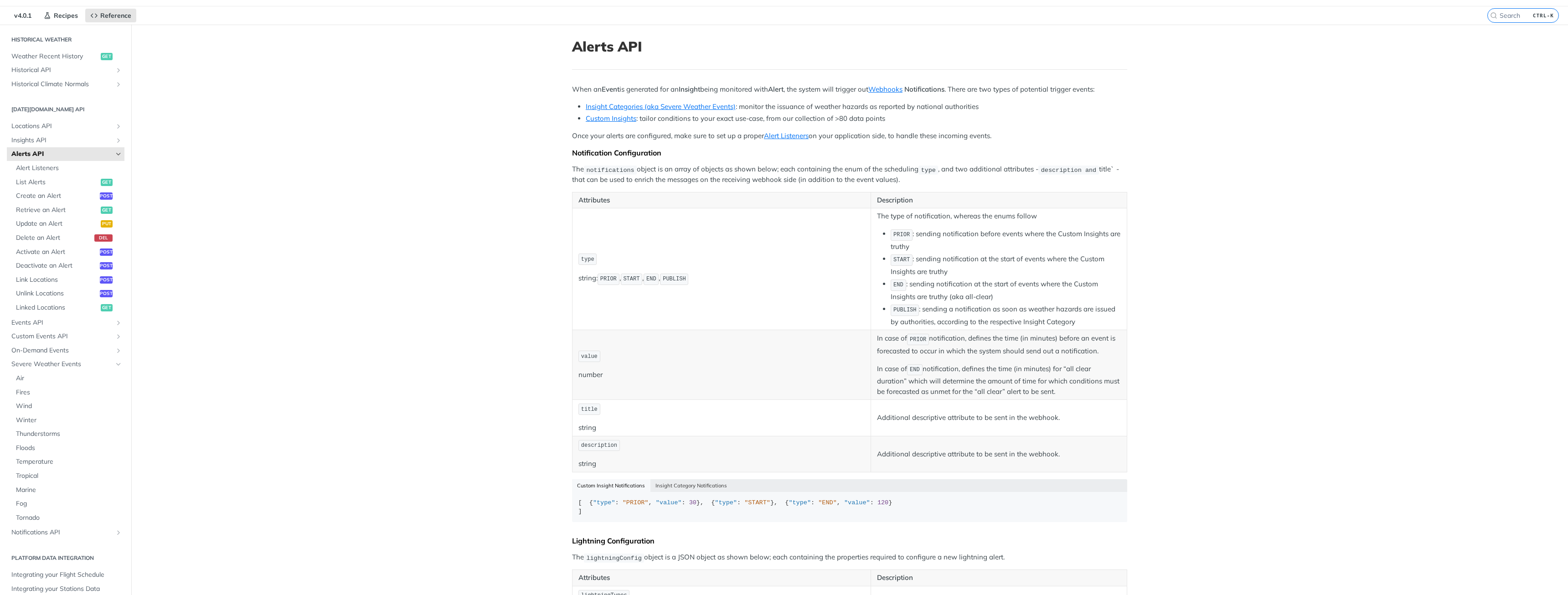
scroll to position [0, 0]
